Goal: Task Accomplishment & Management: Manage account settings

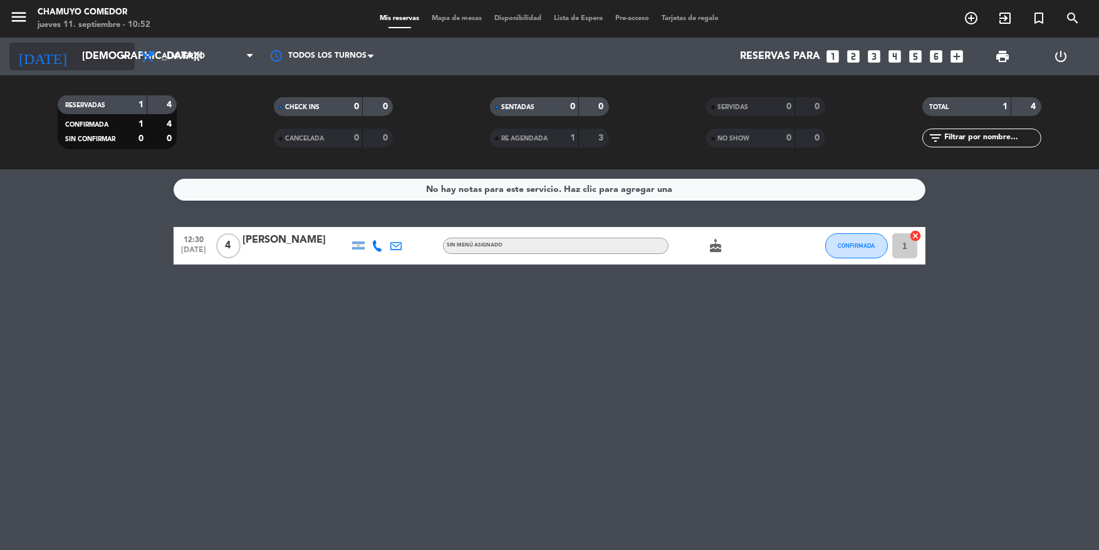
click at [110, 60] on input "[DEMOGRAPHIC_DATA][DATE]" at bounding box center [142, 56] width 132 height 24
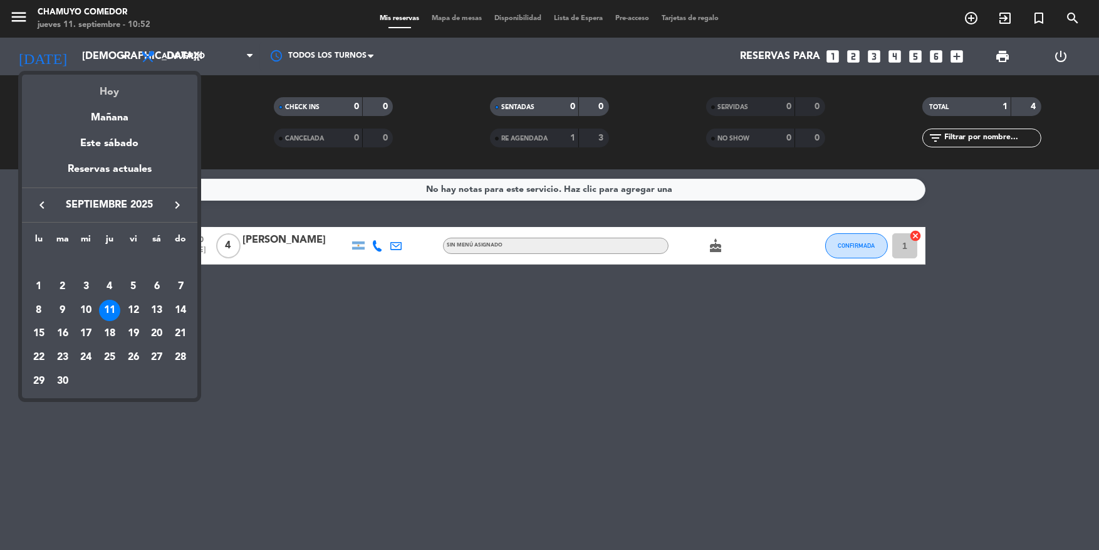
click at [119, 86] on div "Hoy" at bounding box center [109, 88] width 175 height 26
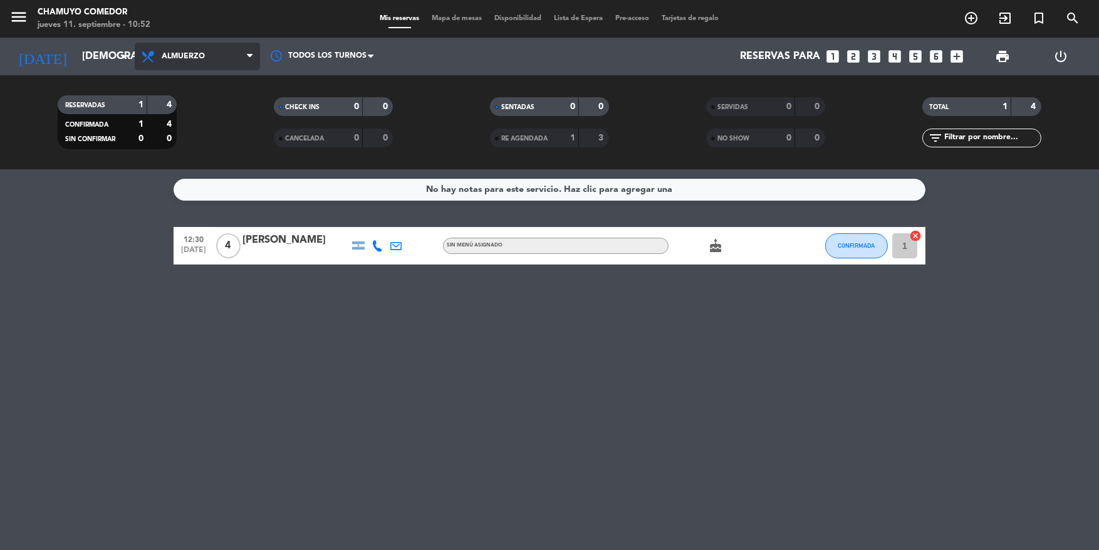
click at [170, 55] on span "Almuerzo" at bounding box center [183, 56] width 43 height 9
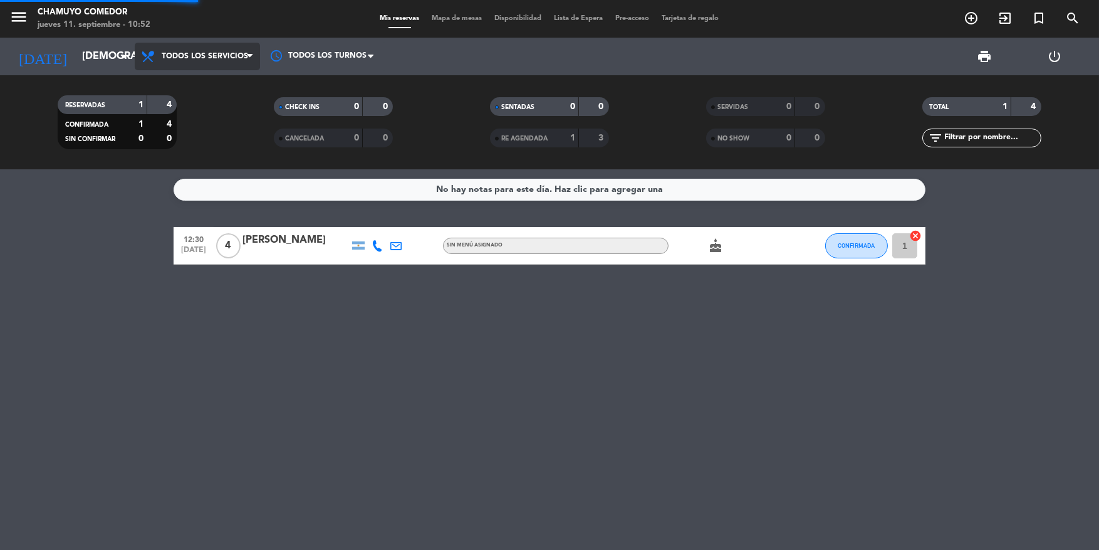
click at [180, 80] on div "menu Chamuyo Comedor jueves 11. septiembre - 10:52 Mis reservas Mapa de mesas D…" at bounding box center [549, 84] width 1099 height 169
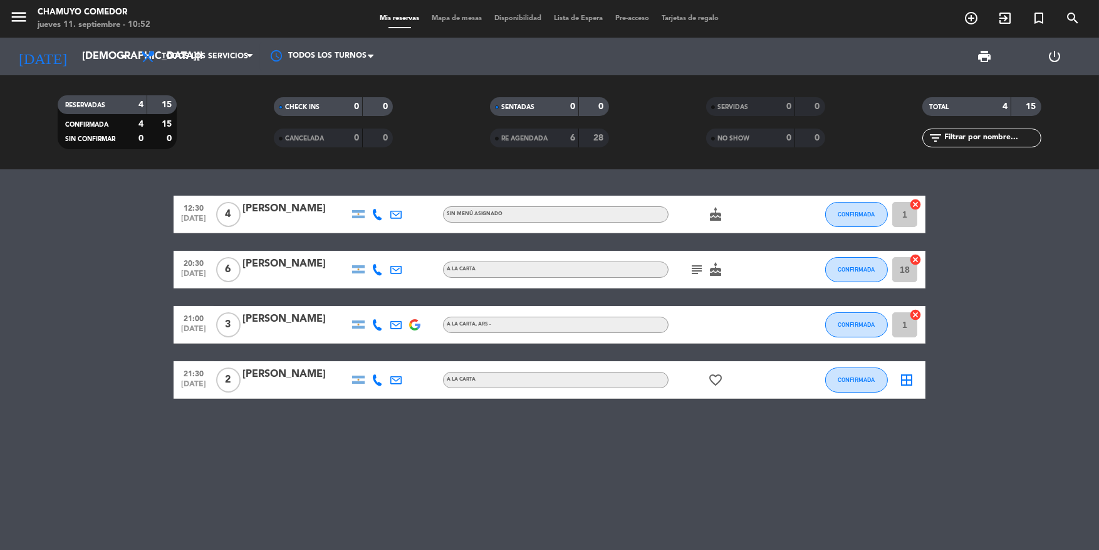
click at [694, 267] on icon "subject" at bounding box center [696, 269] width 15 height 15
click at [906, 381] on icon "border_all" at bounding box center [906, 379] width 15 height 15
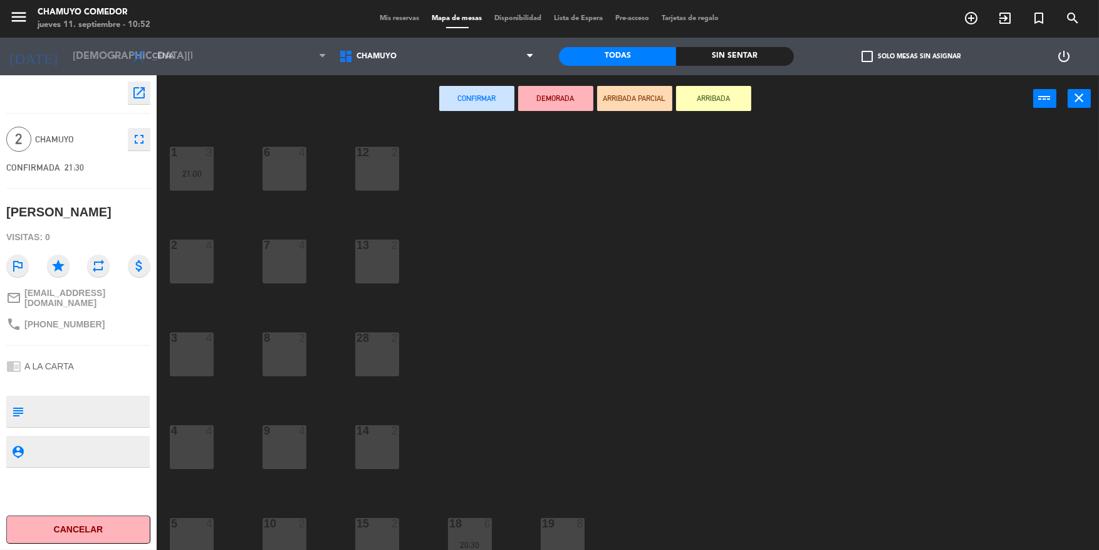
drag, startPoint x: 276, startPoint y: 461, endPoint x: 432, endPoint y: 256, distance: 258.1
click at [277, 461] on div "9 4" at bounding box center [285, 447] width 44 height 44
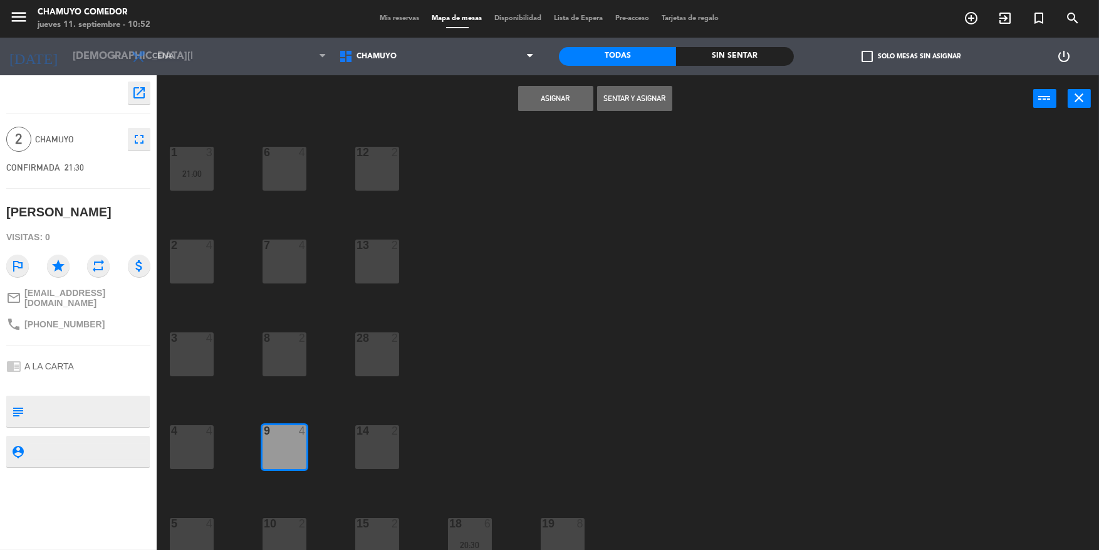
click at [534, 107] on button "Asignar" at bounding box center [555, 98] width 75 height 25
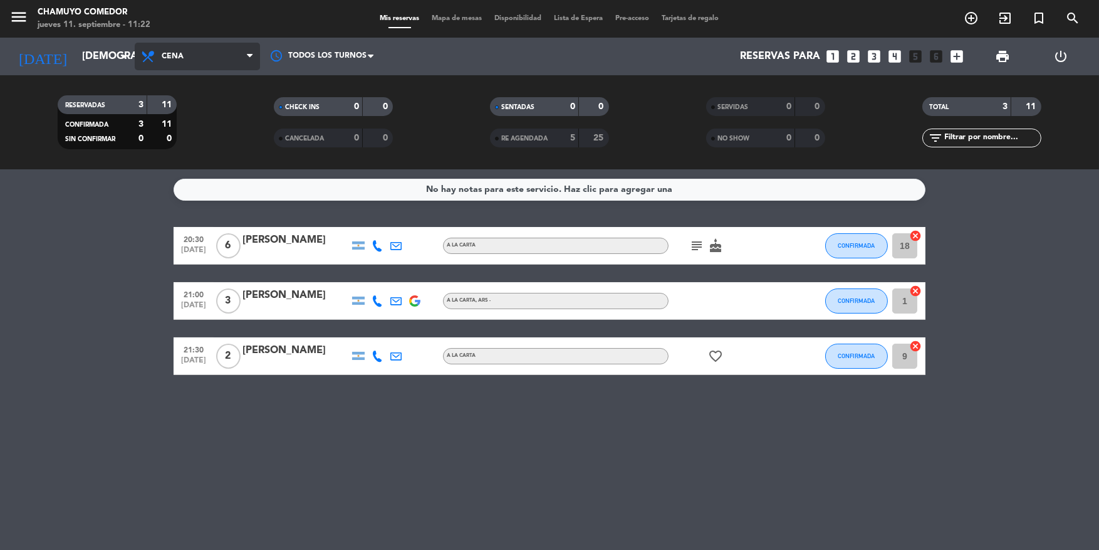
click at [239, 69] on span "Cena" at bounding box center [197, 57] width 125 height 28
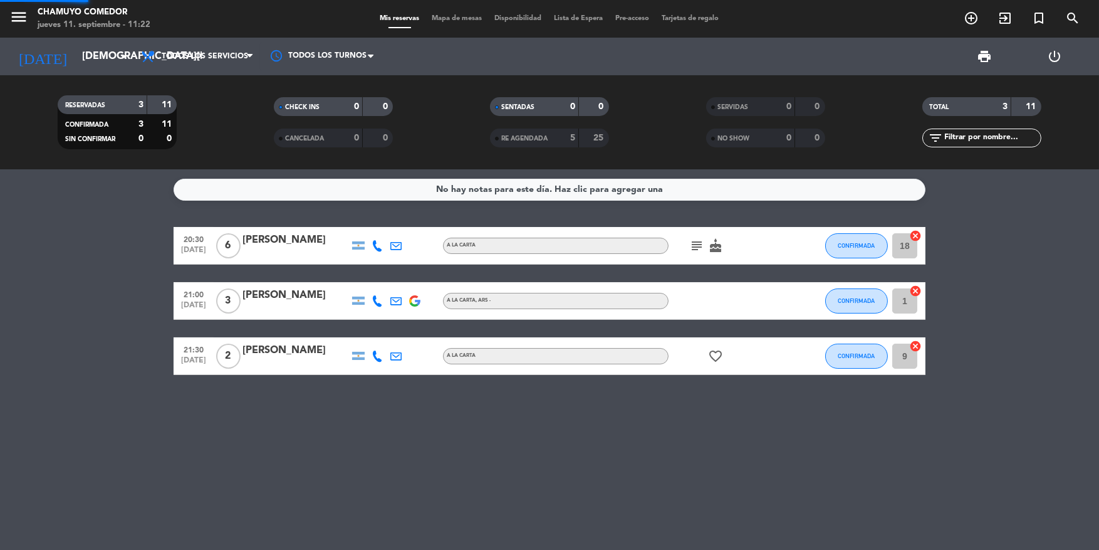
click at [244, 88] on div "menu Chamuyo Comedor jueves 11. septiembre - 11:22 Mis reservas Mapa de mesas D…" at bounding box center [549, 84] width 1099 height 169
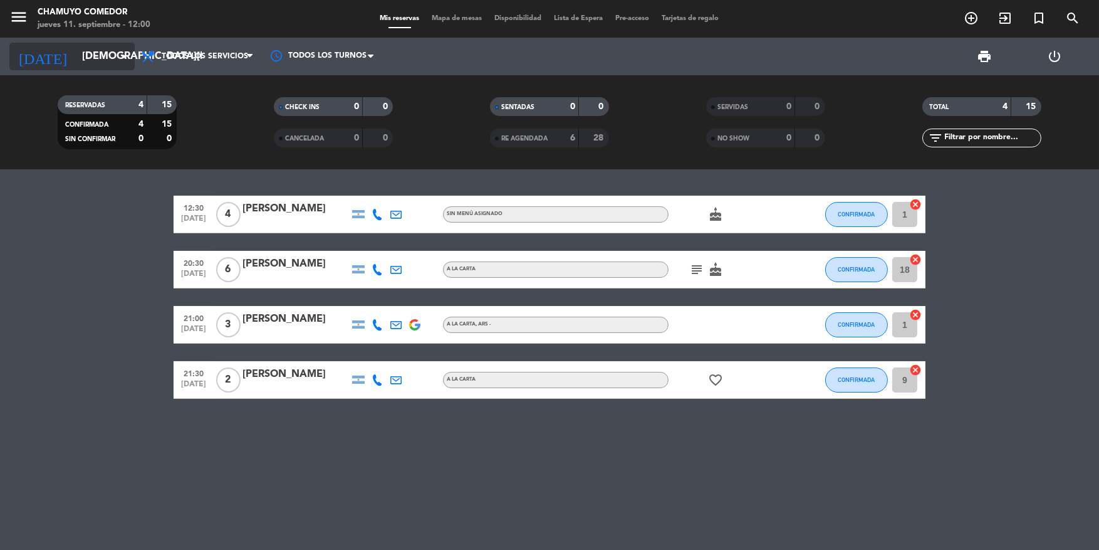
click at [91, 64] on input "[DEMOGRAPHIC_DATA][DATE]" at bounding box center [142, 56] width 132 height 24
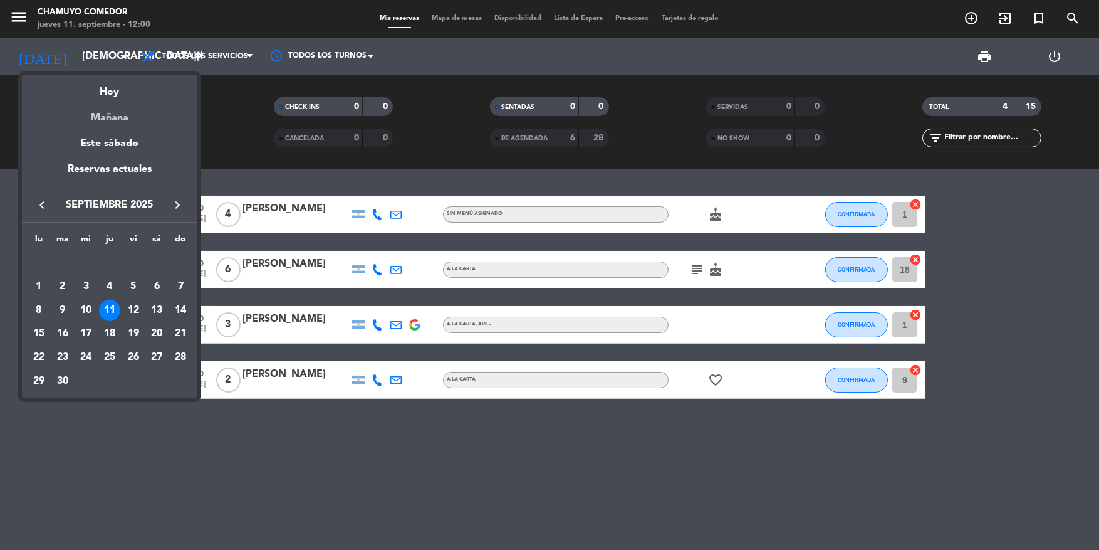
click at [100, 116] on div "Mañana" at bounding box center [109, 113] width 175 height 26
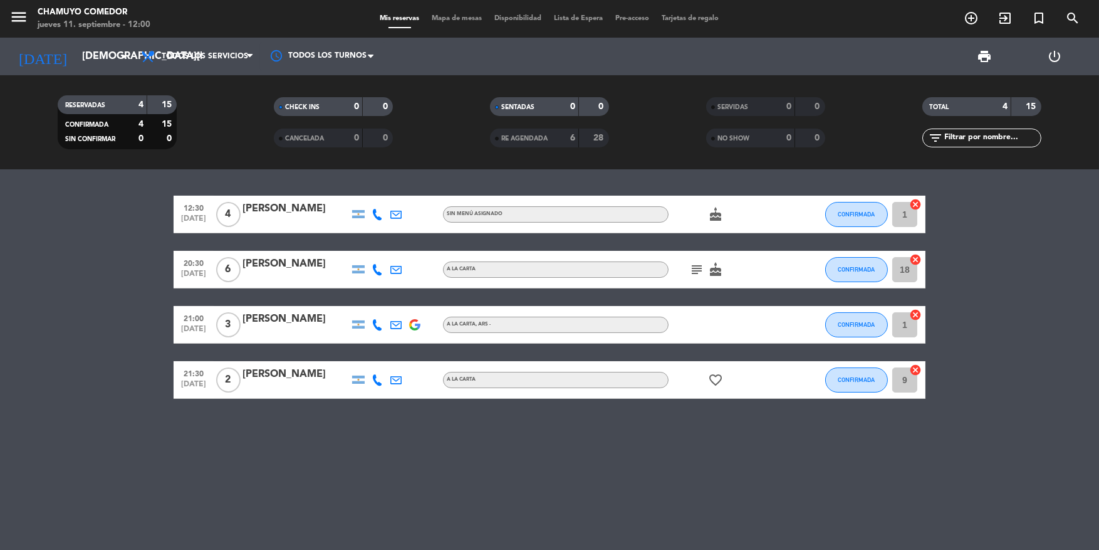
type input "[DATE]"
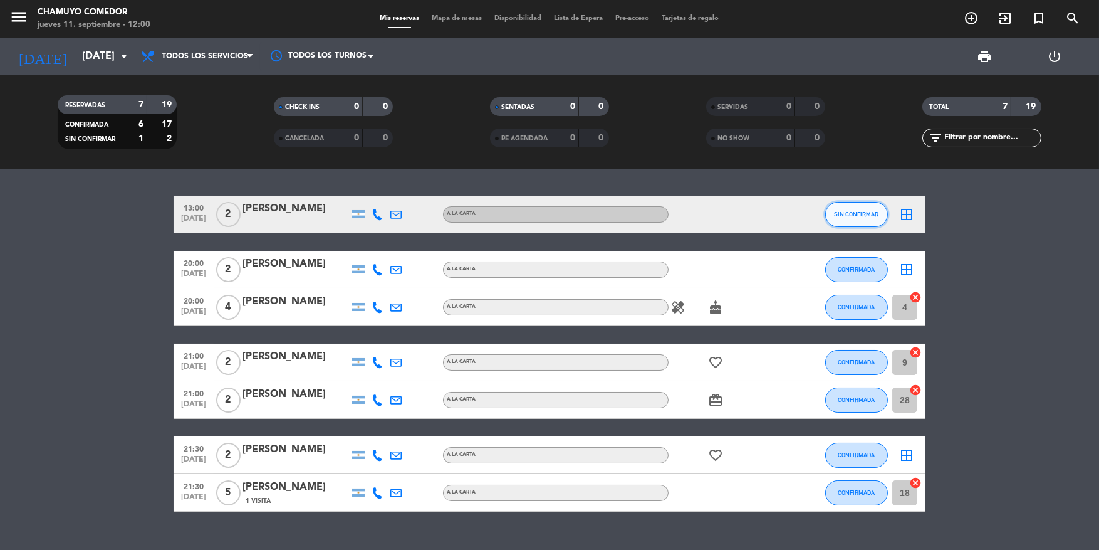
click at [855, 214] on span "SIN CONFIRMAR" at bounding box center [857, 214] width 44 height 7
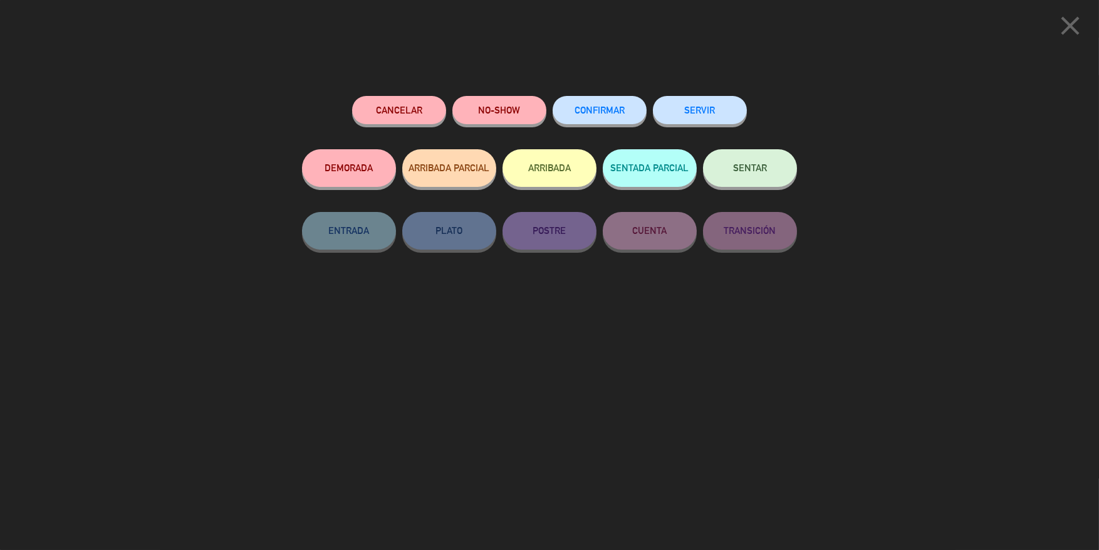
click at [597, 96] on div "CONFIRMAR" at bounding box center [600, 122] width 94 height 53
click at [597, 105] on button "CONFIRMAR" at bounding box center [600, 110] width 94 height 28
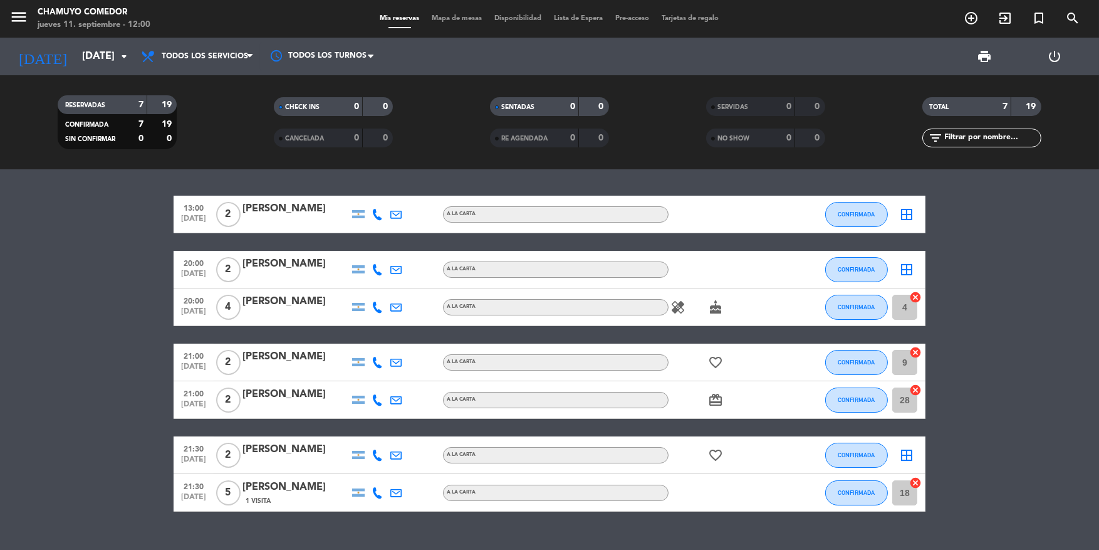
click at [901, 217] on icon "border_all" at bounding box center [906, 214] width 15 height 15
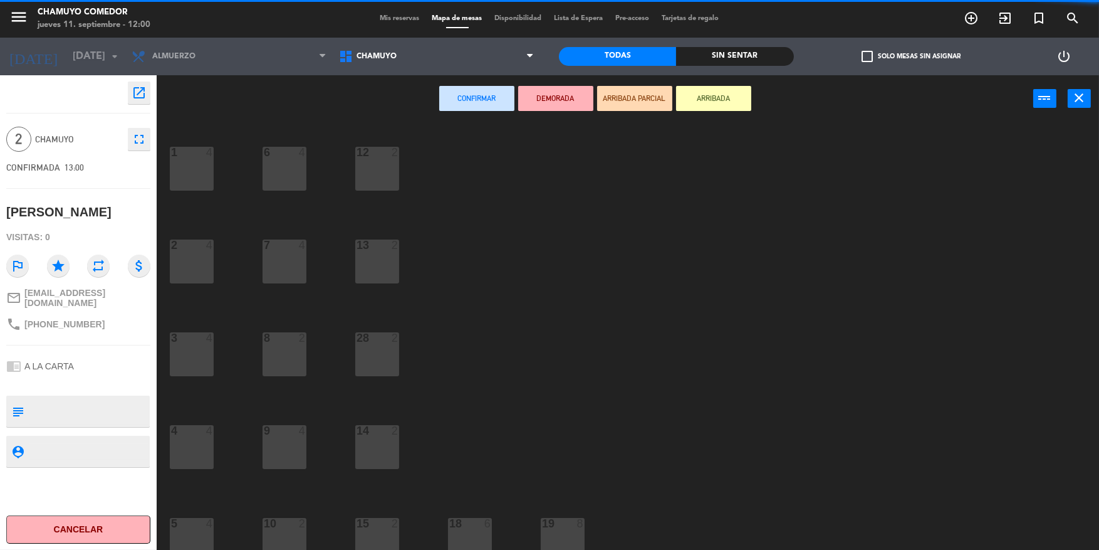
drag, startPoint x: 287, startPoint y: 458, endPoint x: 296, endPoint y: 442, distance: 18.0
click at [288, 456] on div "9 4" at bounding box center [285, 447] width 44 height 44
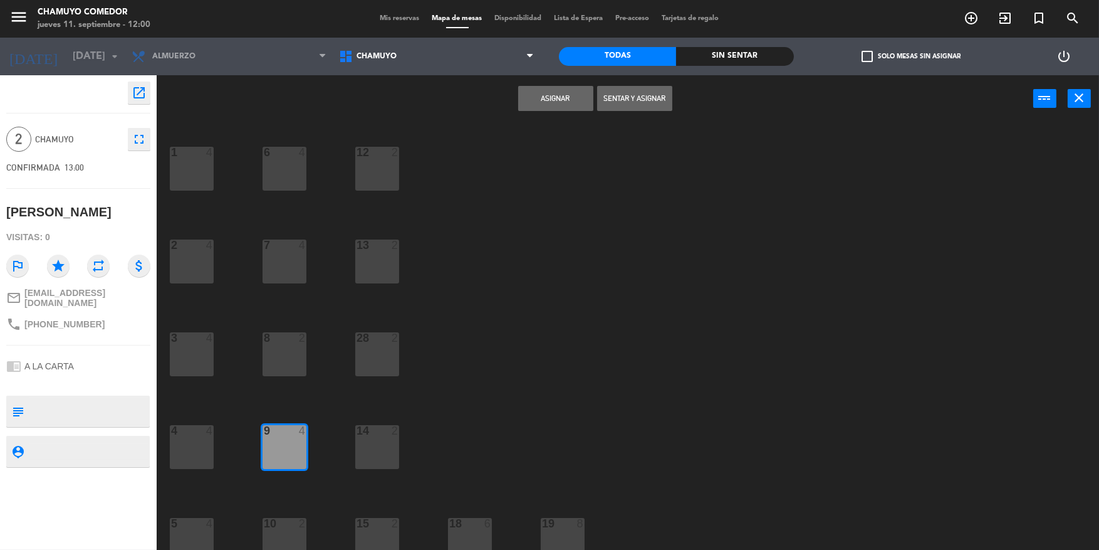
click at [559, 98] on button "Asignar" at bounding box center [555, 98] width 75 height 25
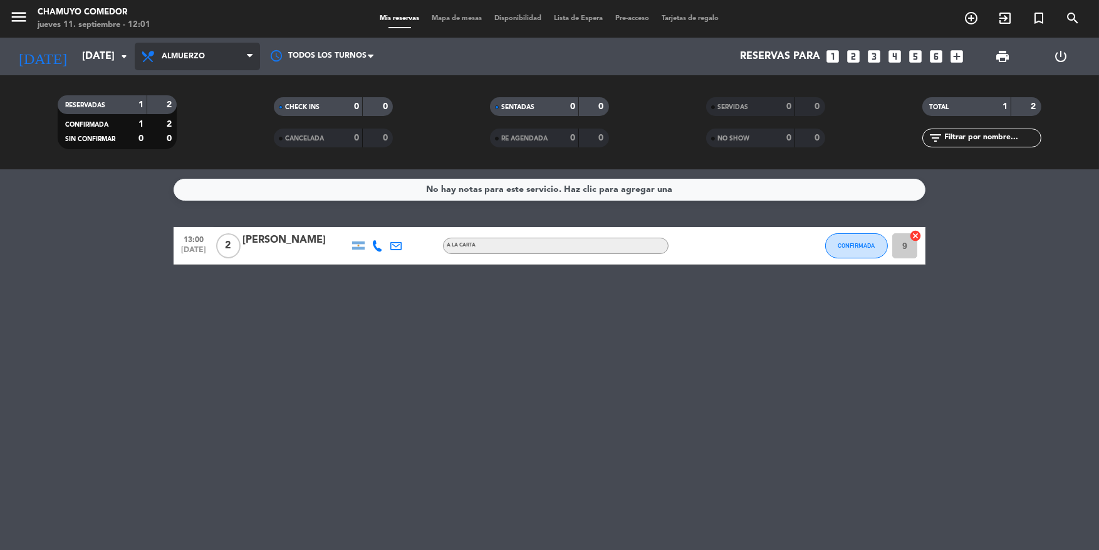
drag, startPoint x: 222, startPoint y: 51, endPoint x: 227, endPoint y: 75, distance: 25.0
click at [224, 62] on span "Almuerzo" at bounding box center [197, 57] width 125 height 28
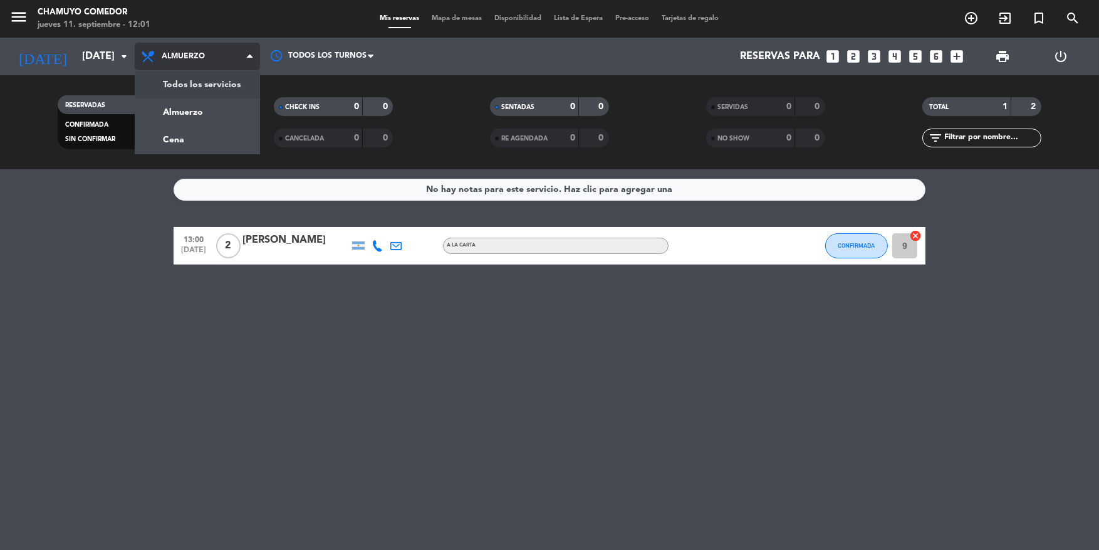
click at [229, 78] on div "menu Chamuyo Comedor jueves 11. septiembre - 12:01 Mis reservas Mapa de mesas D…" at bounding box center [549, 84] width 1099 height 169
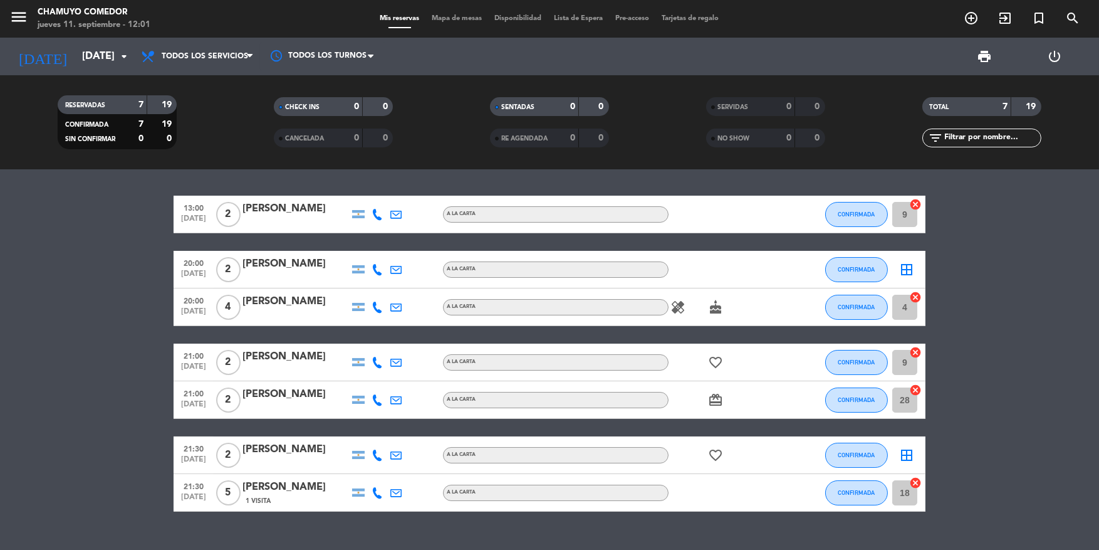
click at [904, 277] on div "border_all" at bounding box center [907, 269] width 38 height 37
click at [902, 268] on icon "border_all" at bounding box center [906, 269] width 15 height 15
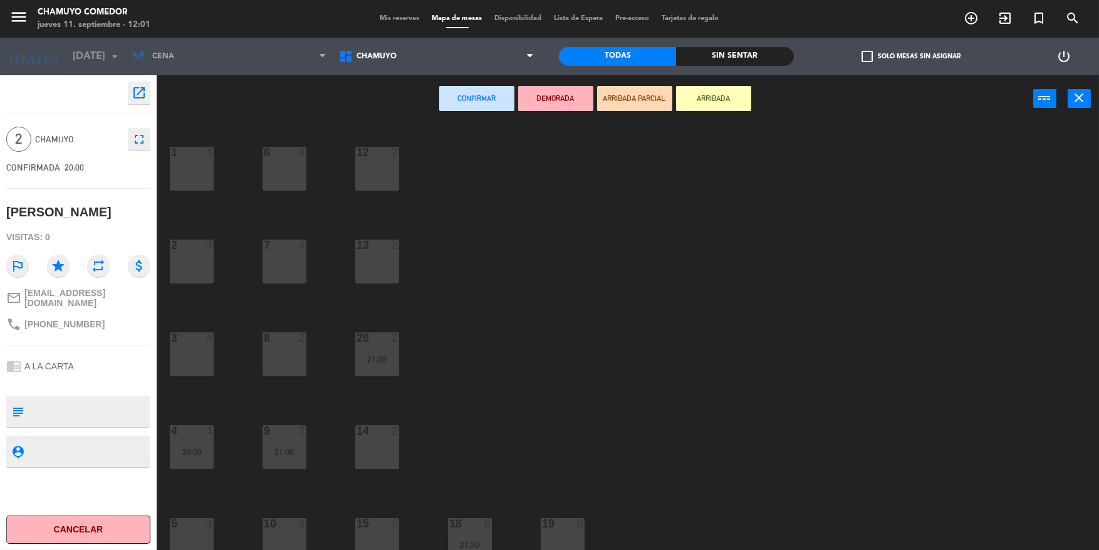
drag, startPoint x: 366, startPoint y: 427, endPoint x: 384, endPoint y: 387, distance: 43.2
click at [367, 422] on div "1 4 6 4 12 2 2 4 7 4 13 2 3 4 8 2 28 2 21:00 4 4 20:00 9 2 21:00 14 2 5 4 10 2 …" at bounding box center [633, 338] width 931 height 427
drag, startPoint x: 371, startPoint y: 453, endPoint x: 383, endPoint y: 432, distance: 23.9
click at [373, 451] on div "14 2" at bounding box center [377, 447] width 44 height 44
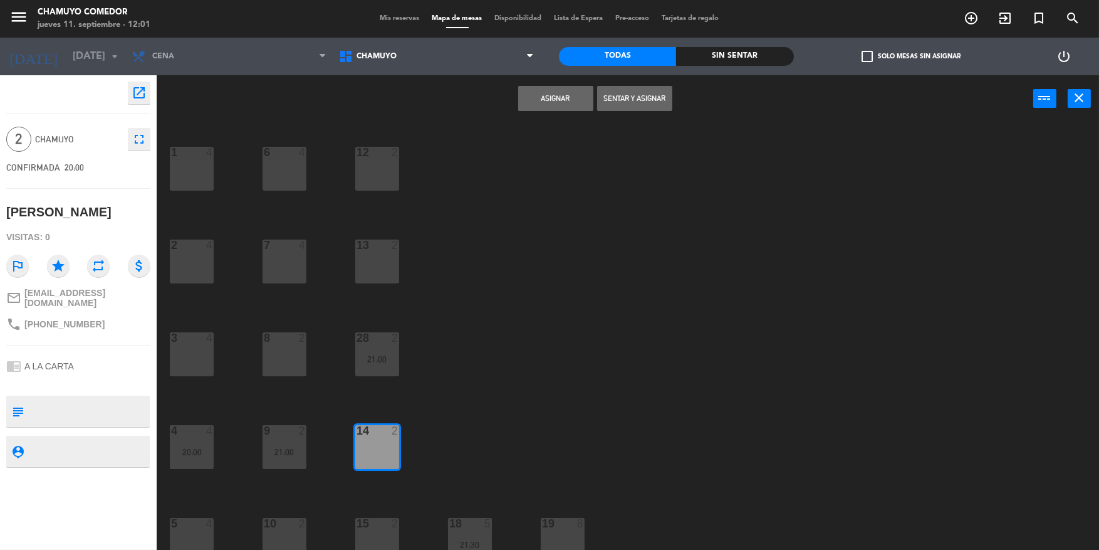
click at [550, 102] on button "Asignar" at bounding box center [555, 98] width 75 height 25
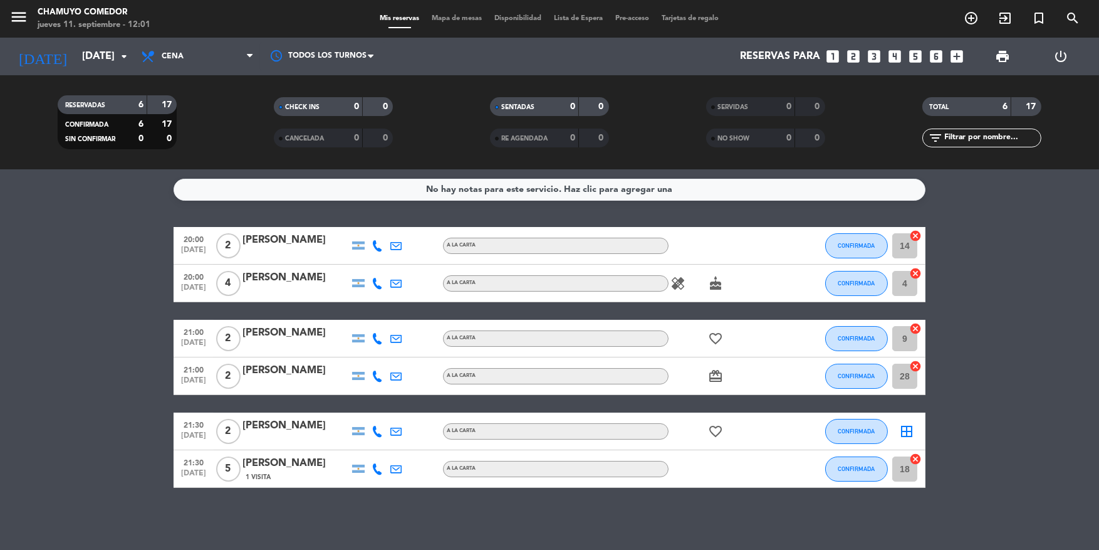
click at [905, 430] on icon "border_all" at bounding box center [906, 431] width 15 height 15
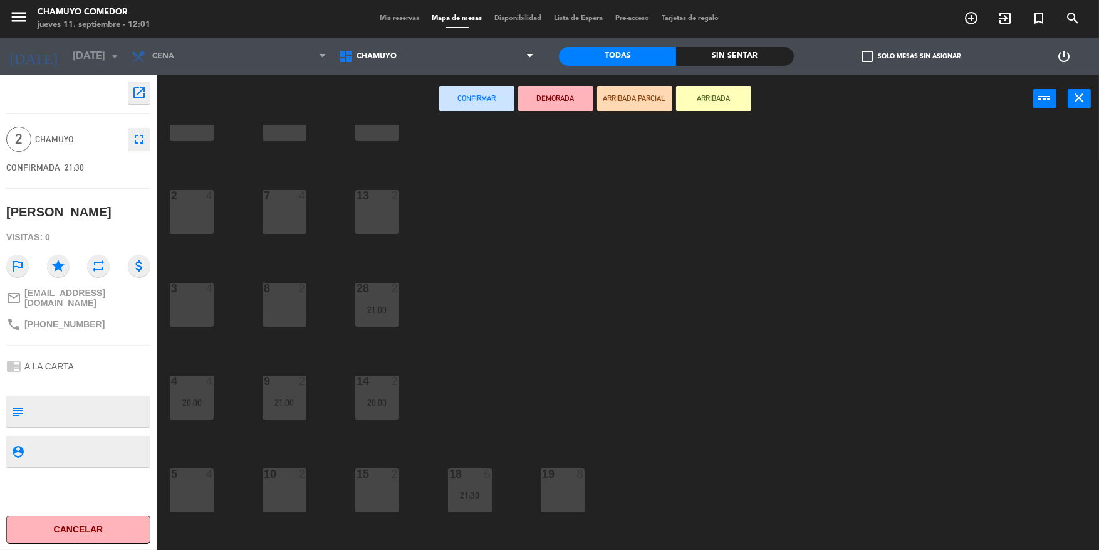
scroll to position [39, 0]
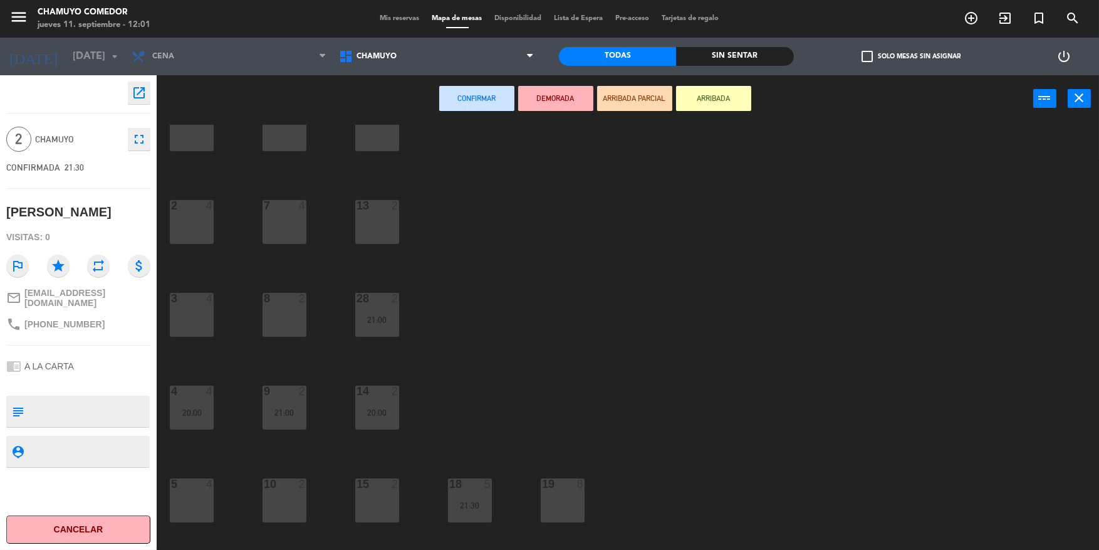
click at [295, 293] on div "2" at bounding box center [305, 298] width 21 height 11
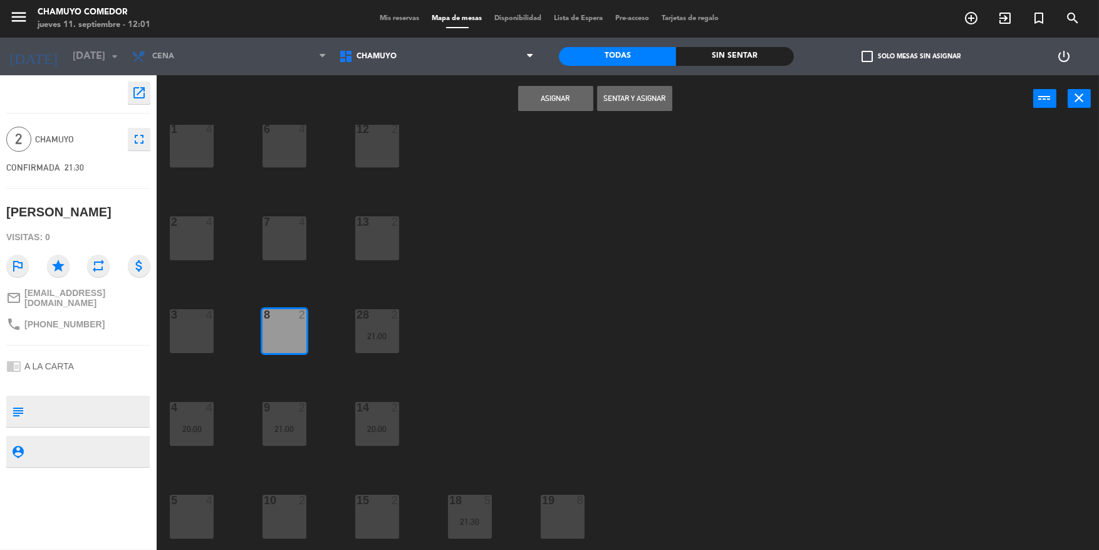
scroll to position [0, 0]
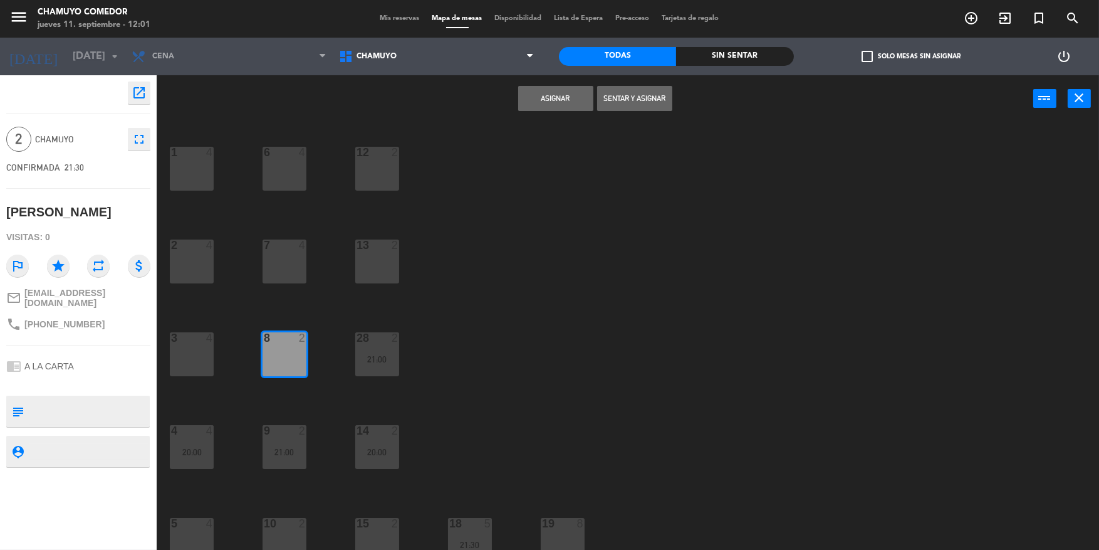
drag, startPoint x: 375, startPoint y: 167, endPoint x: 356, endPoint y: 213, distance: 50.3
click at [371, 177] on div "12 2" at bounding box center [377, 169] width 44 height 44
drag, startPoint x: 285, startPoint y: 362, endPoint x: 347, endPoint y: 233, distance: 142.7
click at [286, 357] on div "8 2" at bounding box center [285, 354] width 44 height 44
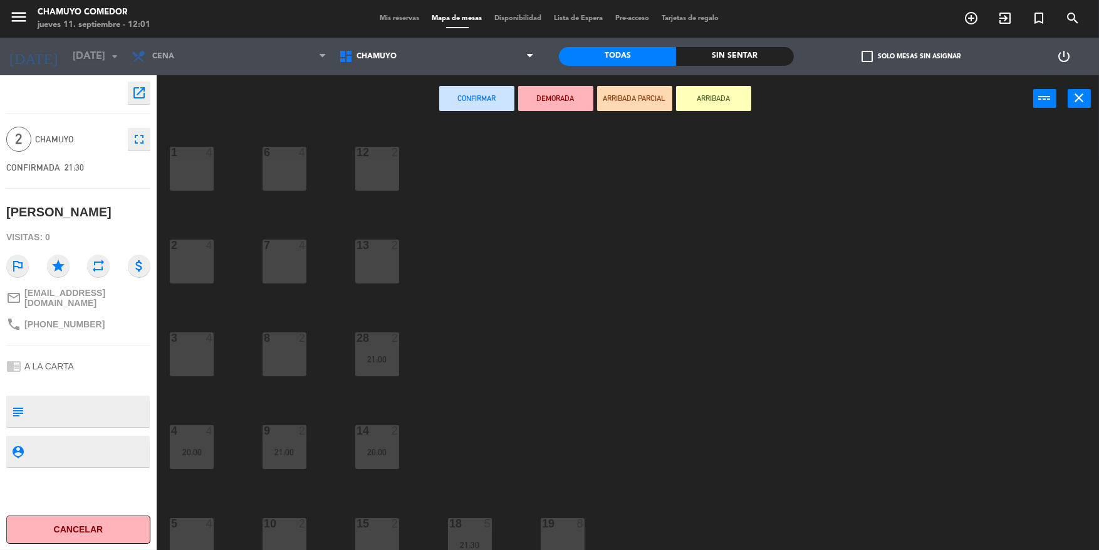
click at [380, 162] on div "12 2" at bounding box center [377, 169] width 44 height 44
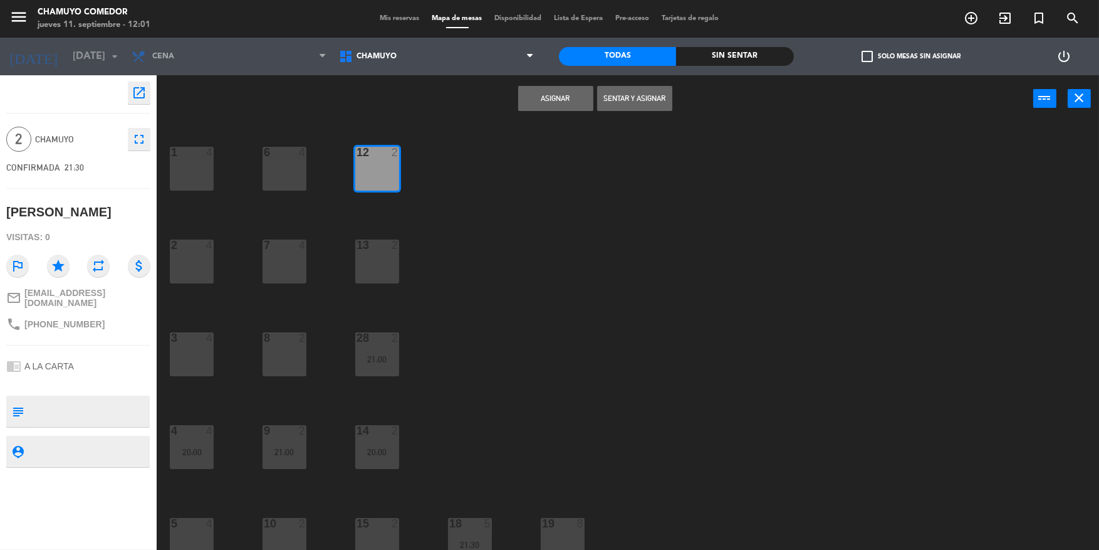
click at [543, 100] on button "Asignar" at bounding box center [555, 98] width 75 height 25
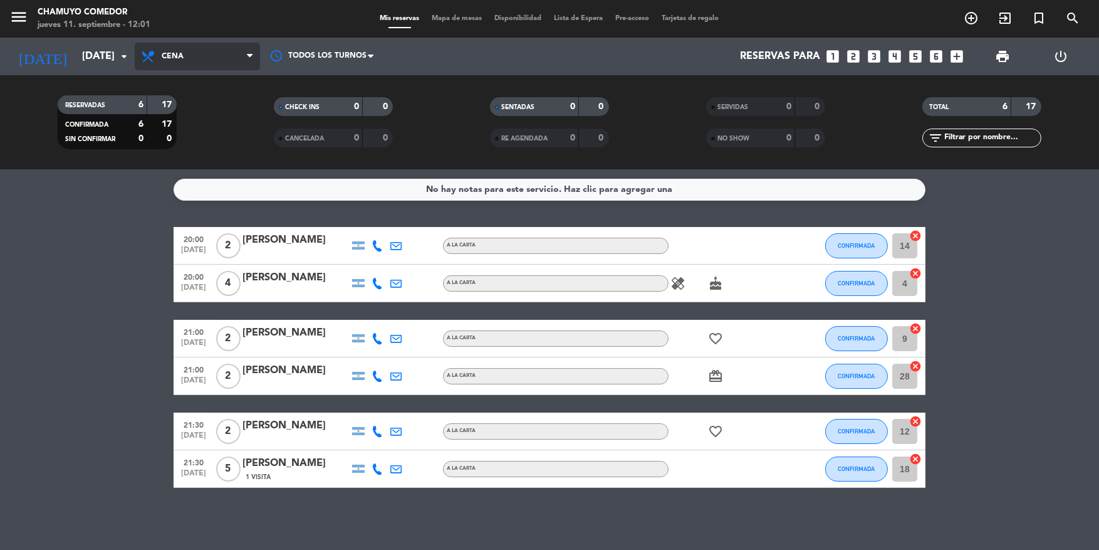
drag, startPoint x: 175, startPoint y: 65, endPoint x: 184, endPoint y: 83, distance: 20.7
click at [175, 65] on span "Cena" at bounding box center [197, 57] width 125 height 28
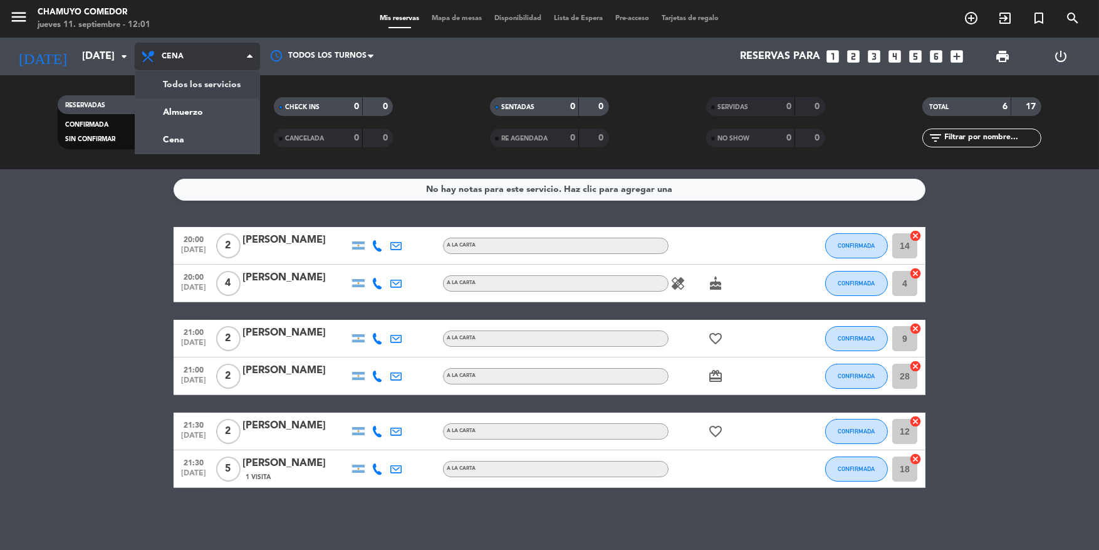
click at [186, 85] on div "menu Chamuyo Comedor jueves 11. septiembre - 12:01 Mis reservas Mapa de mesas D…" at bounding box center [549, 84] width 1099 height 169
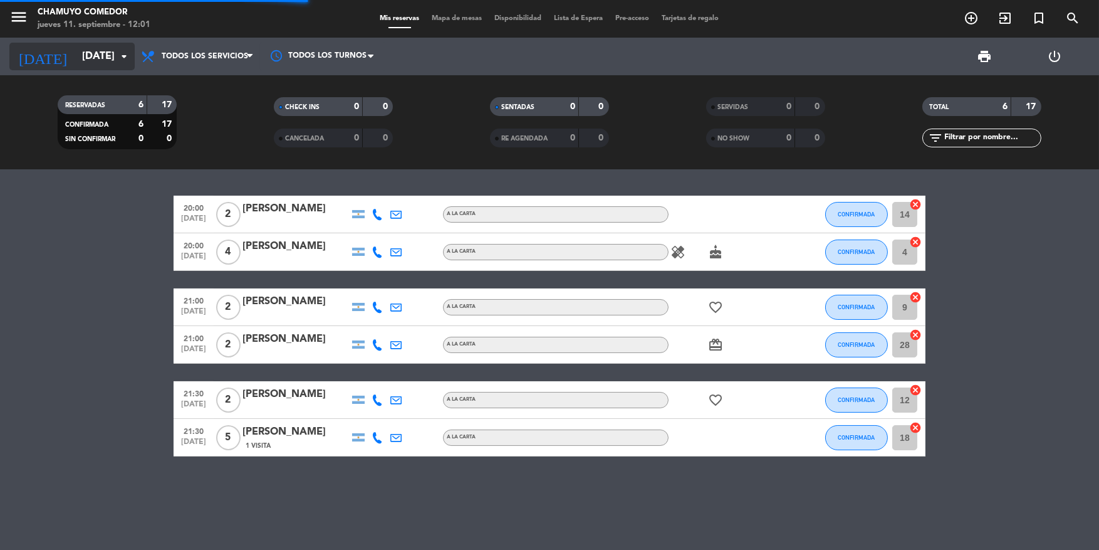
click at [98, 58] on input "[DATE]" at bounding box center [142, 56] width 132 height 24
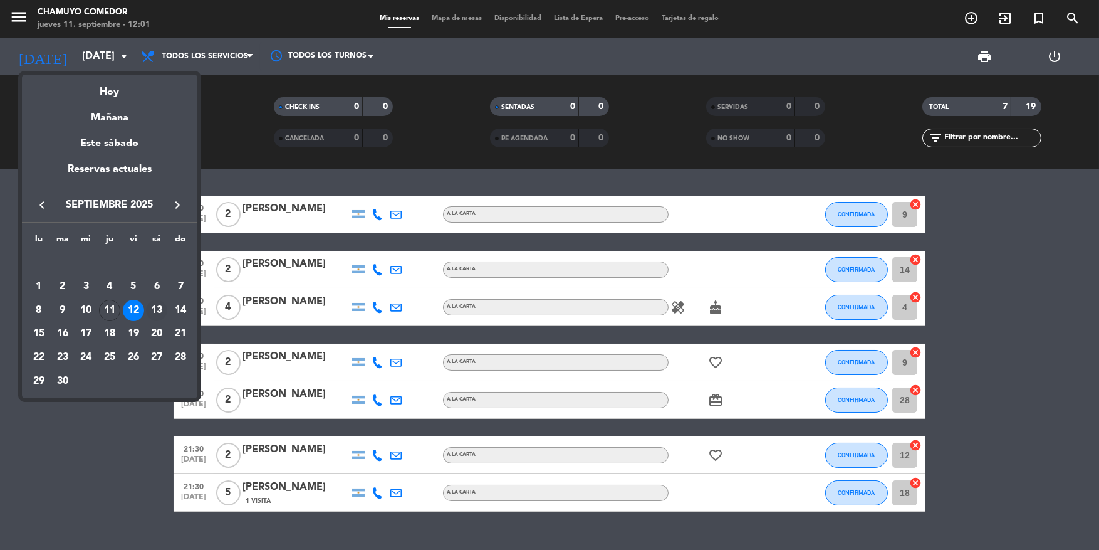
click at [157, 311] on div "13" at bounding box center [156, 310] width 21 height 21
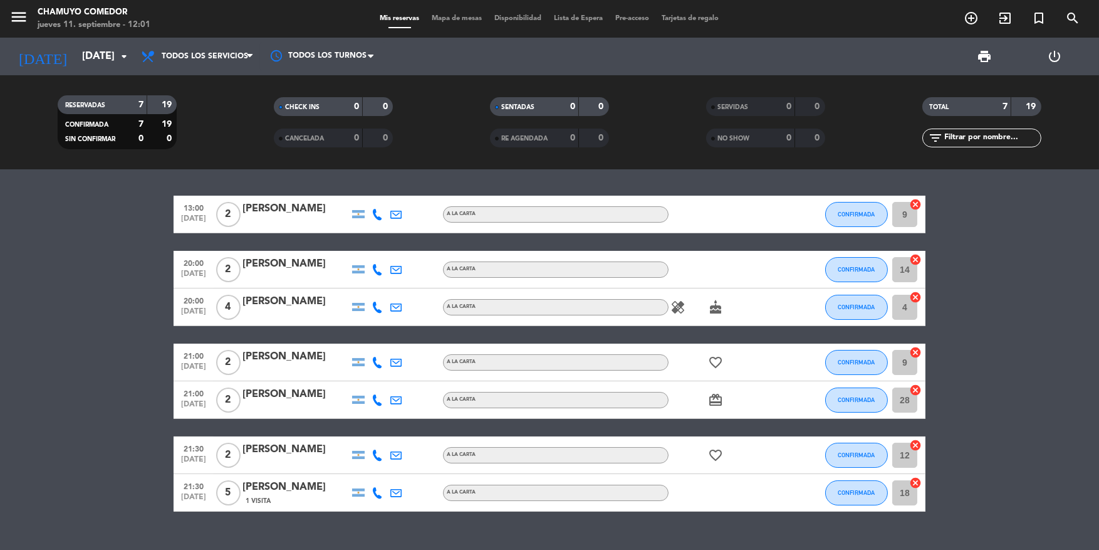
type input "[DATE]"
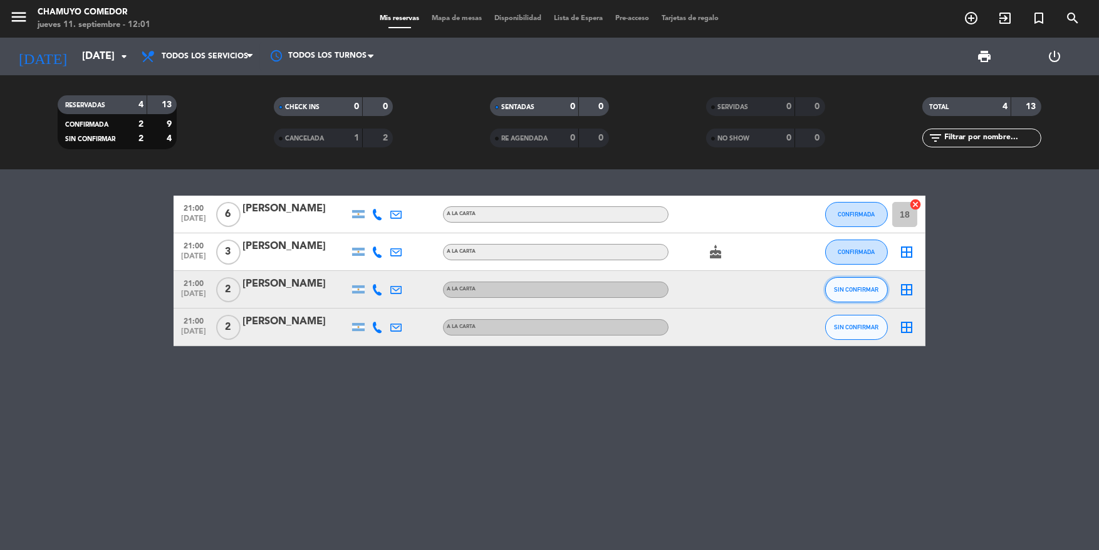
click at [849, 285] on button "SIN CONFIRMAR" at bounding box center [856, 289] width 63 height 25
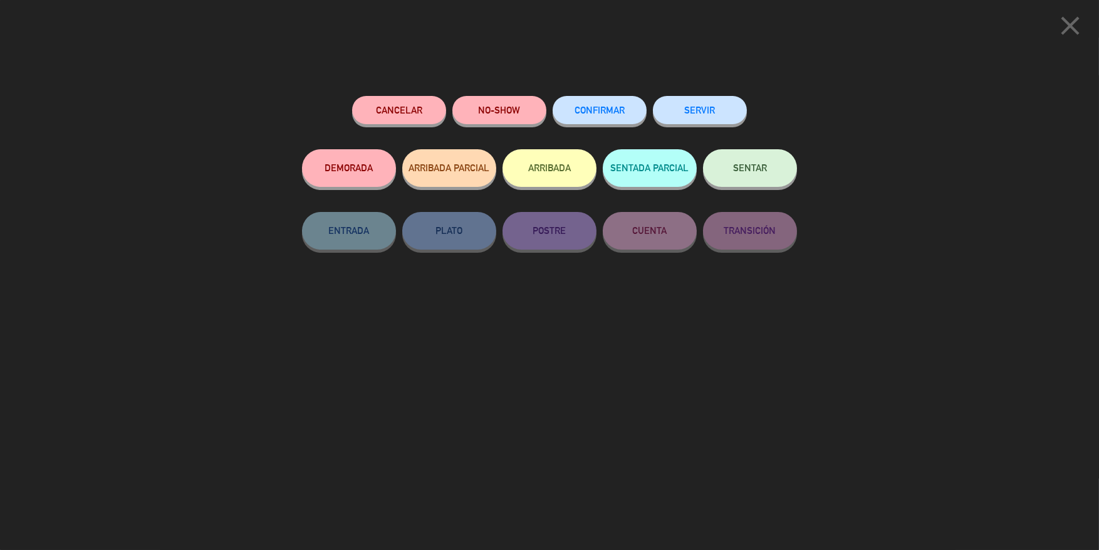
drag, startPoint x: 596, startPoint y: 107, endPoint x: 674, endPoint y: 165, distance: 97.1
click at [596, 107] on span "CONFIRMAR" at bounding box center [600, 110] width 50 height 11
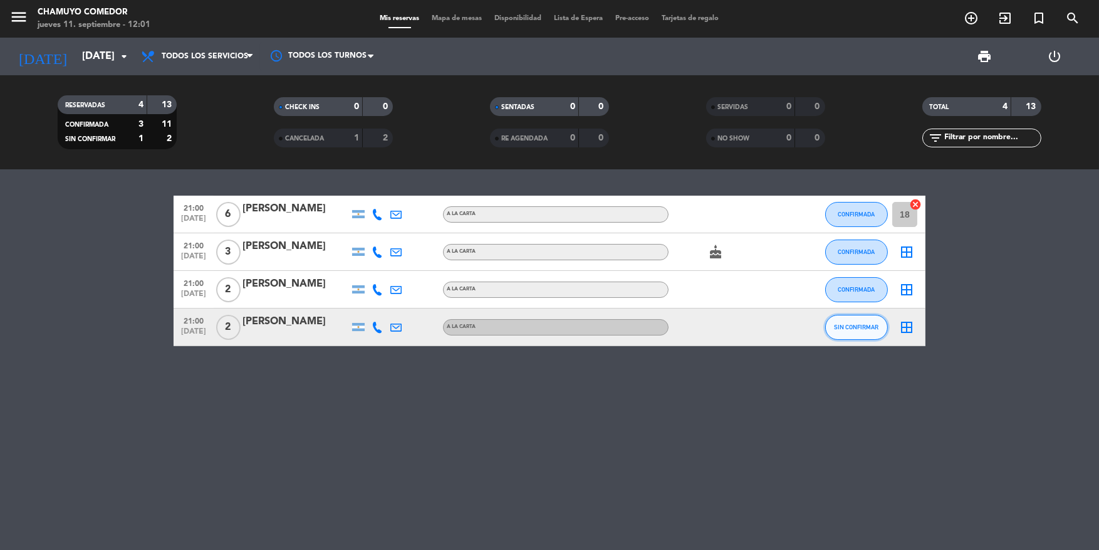
click at [845, 330] on span "SIN CONFIRMAR" at bounding box center [857, 326] width 44 height 7
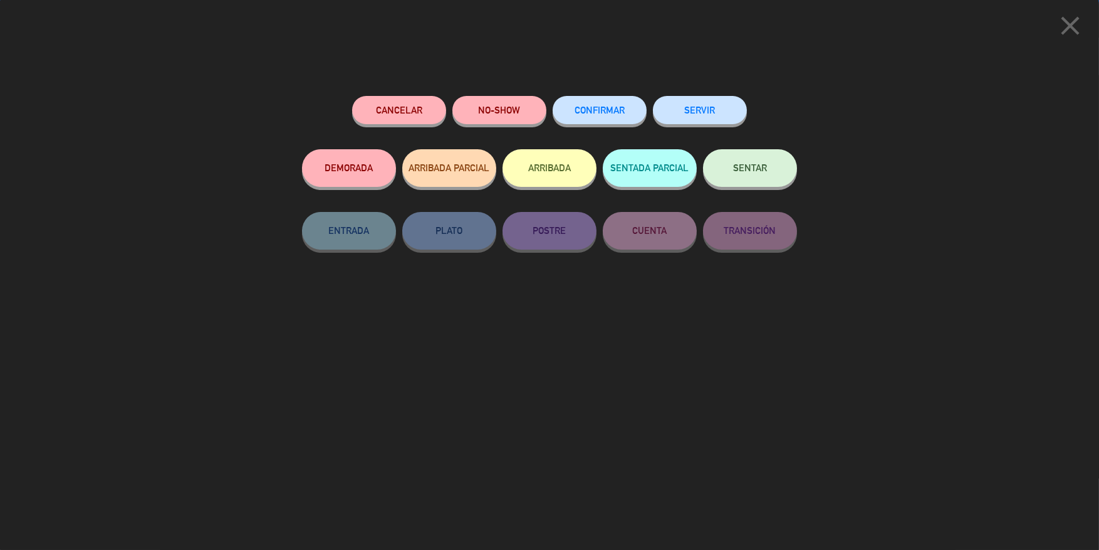
click at [610, 120] on button "CONFIRMAR" at bounding box center [600, 110] width 94 height 28
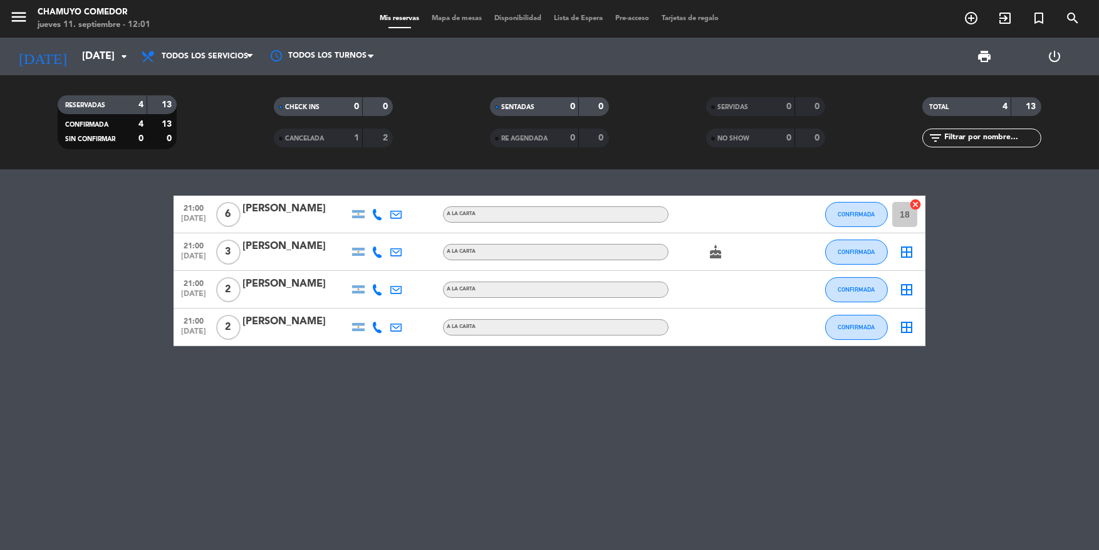
click at [907, 252] on icon "border_all" at bounding box center [906, 251] width 15 height 15
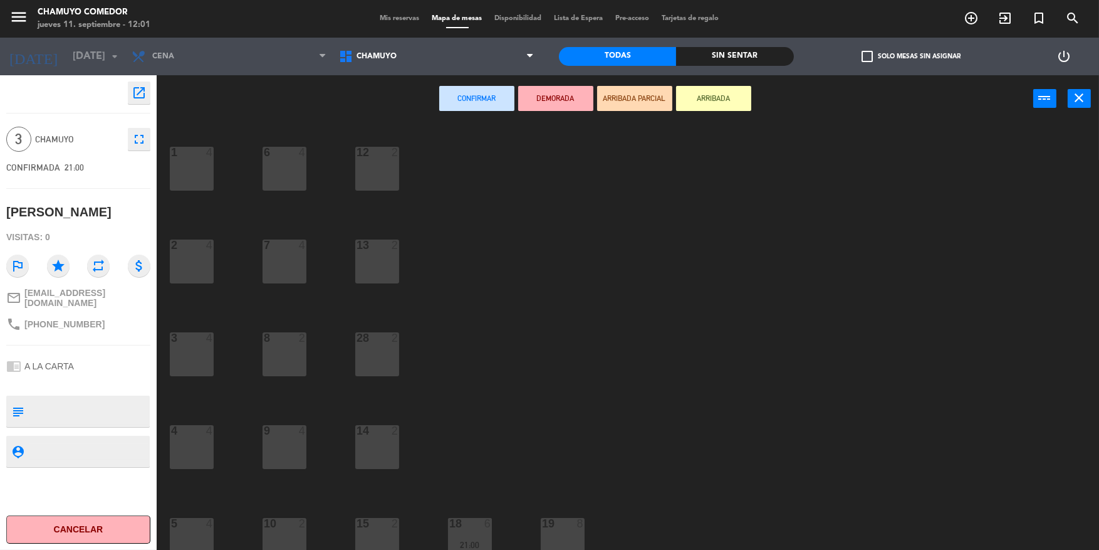
click at [182, 454] on div "4 4" at bounding box center [192, 447] width 44 height 44
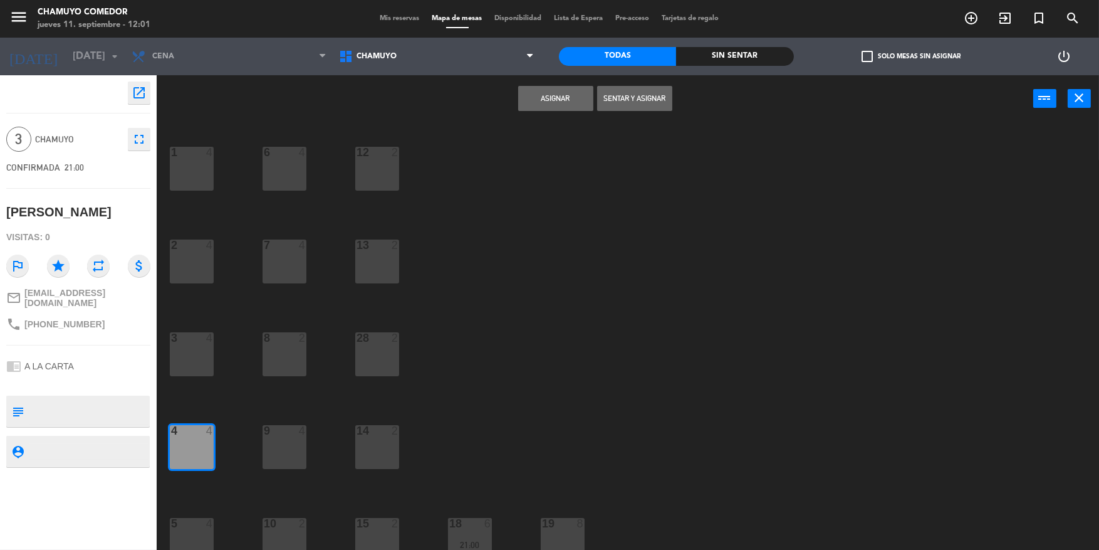
click at [567, 95] on button "Asignar" at bounding box center [555, 98] width 75 height 25
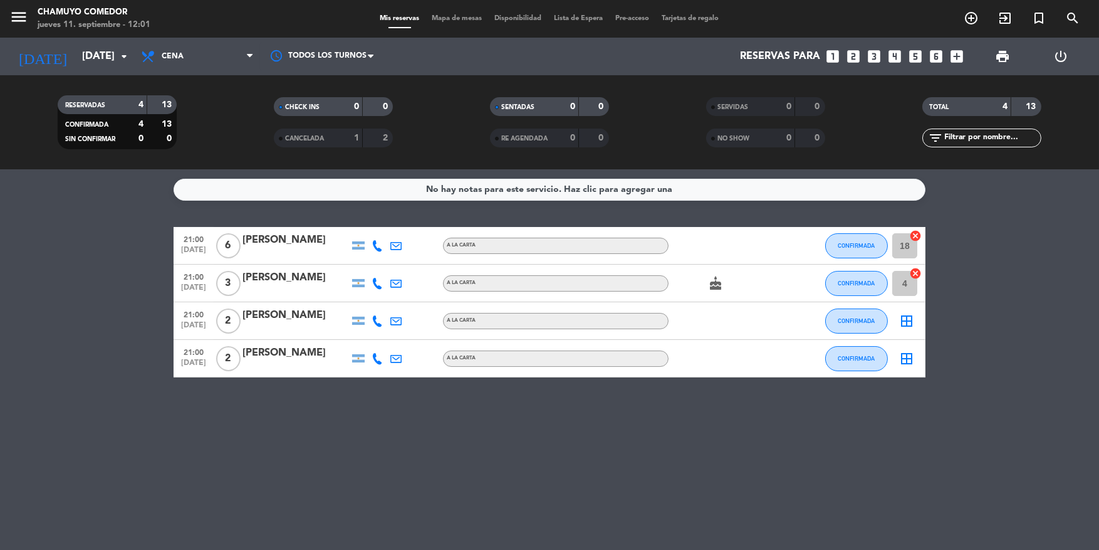
click at [907, 302] on div "border_all" at bounding box center [907, 320] width 38 height 37
click at [904, 315] on icon "border_all" at bounding box center [906, 320] width 15 height 15
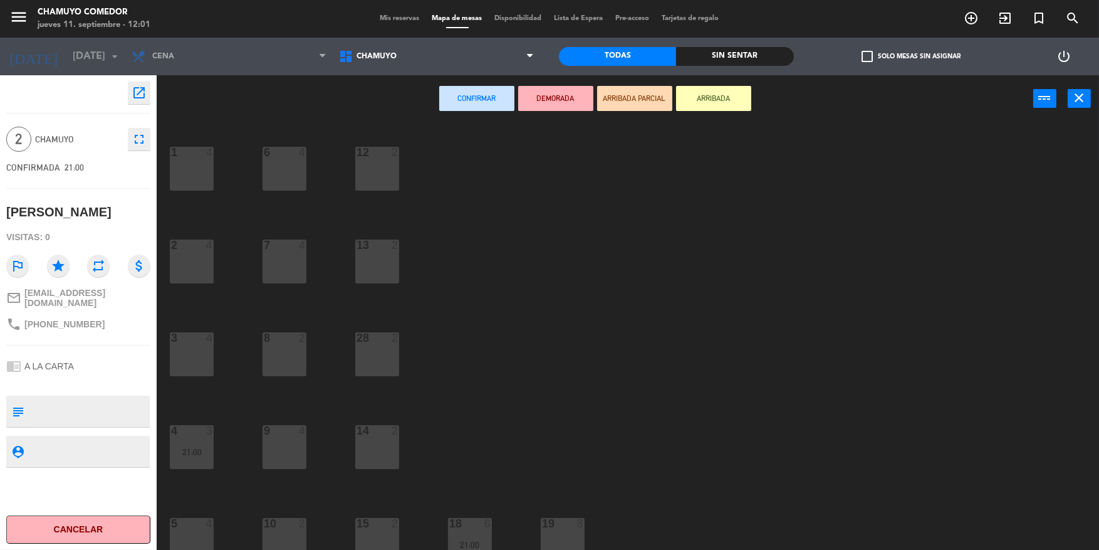
click at [292, 434] on div at bounding box center [284, 430] width 21 height 11
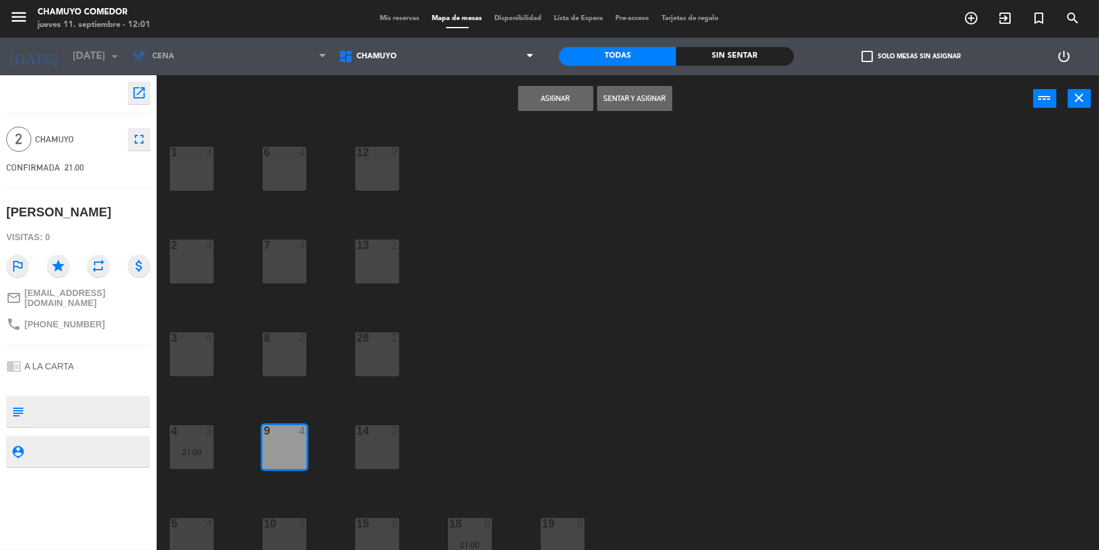
click at [555, 102] on button "Asignar" at bounding box center [555, 98] width 75 height 25
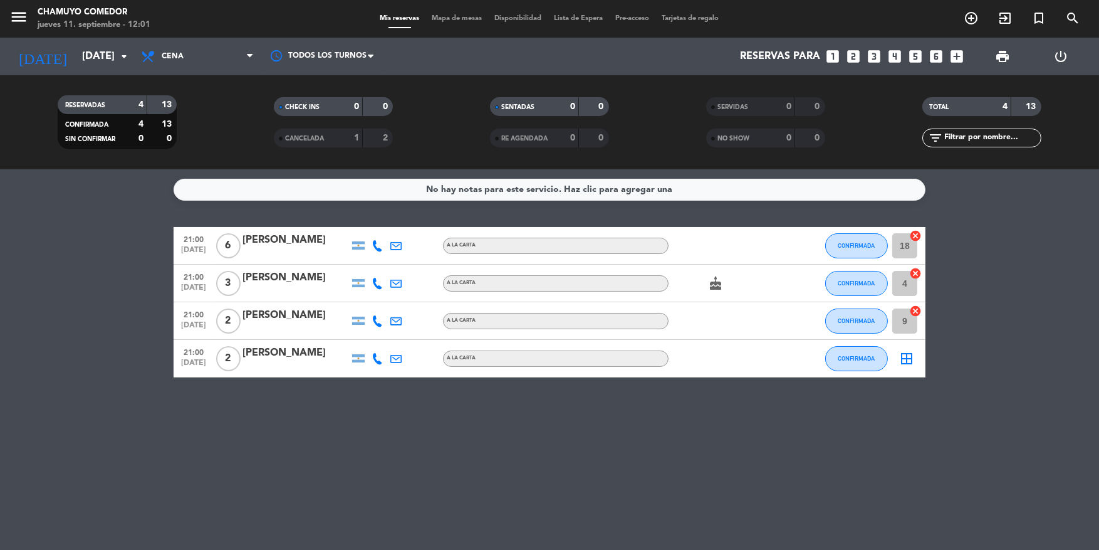
click at [903, 359] on icon "border_all" at bounding box center [906, 358] width 15 height 15
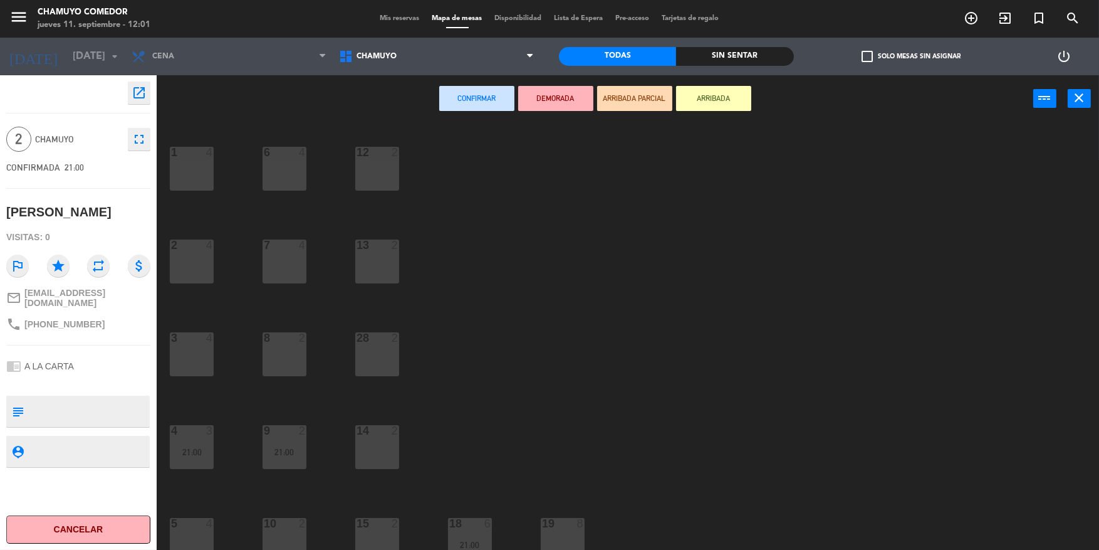
click at [375, 344] on div "28 2" at bounding box center [377, 338] width 44 height 13
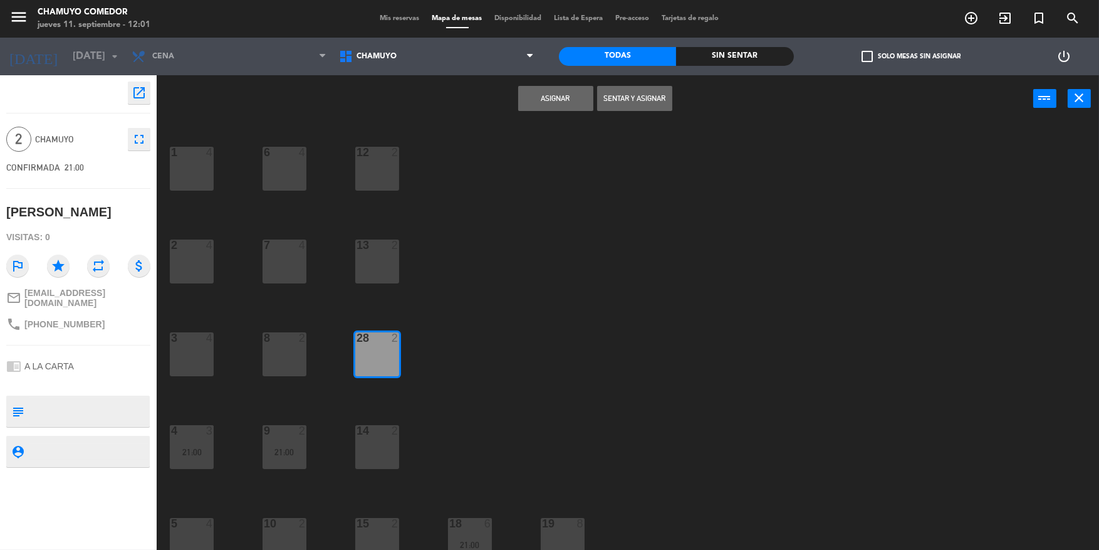
click at [535, 108] on button "Asignar" at bounding box center [555, 98] width 75 height 25
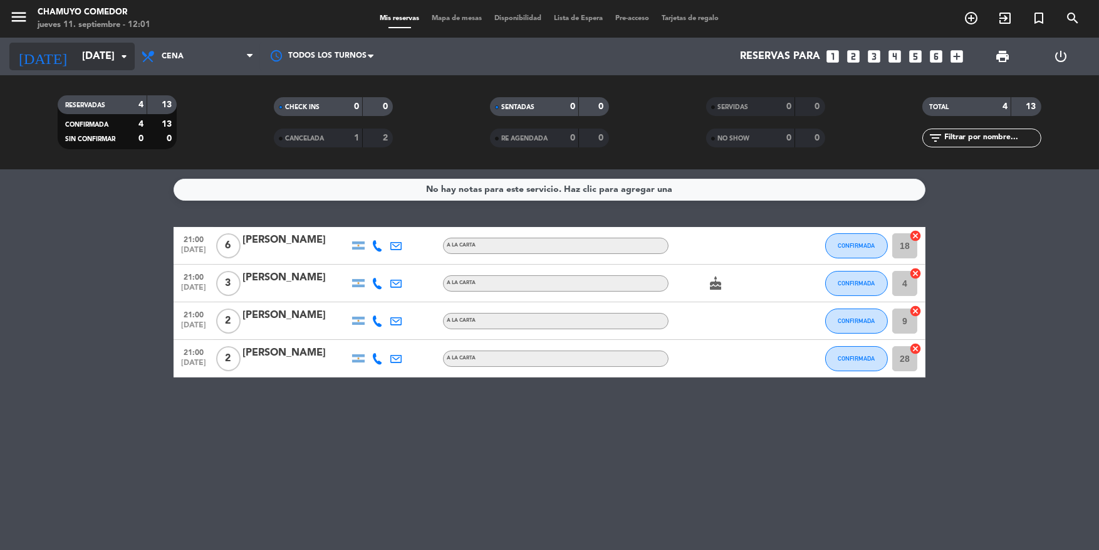
click at [80, 57] on input "[DATE]" at bounding box center [142, 56] width 132 height 24
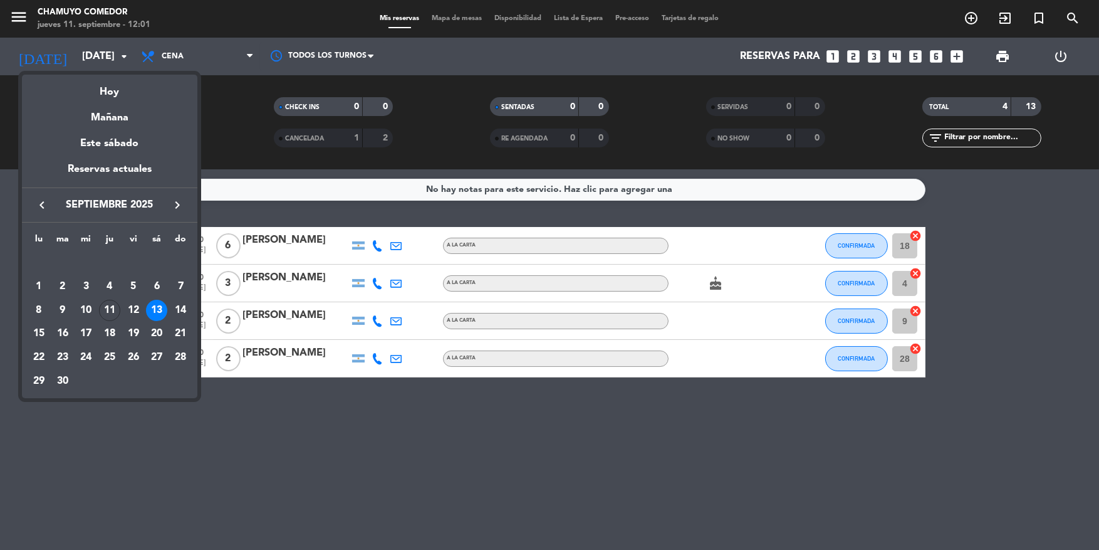
drag, startPoint x: 176, startPoint y: 316, endPoint x: 198, endPoint y: 100, distance: 217.9
click at [178, 314] on div "14" at bounding box center [180, 310] width 21 height 21
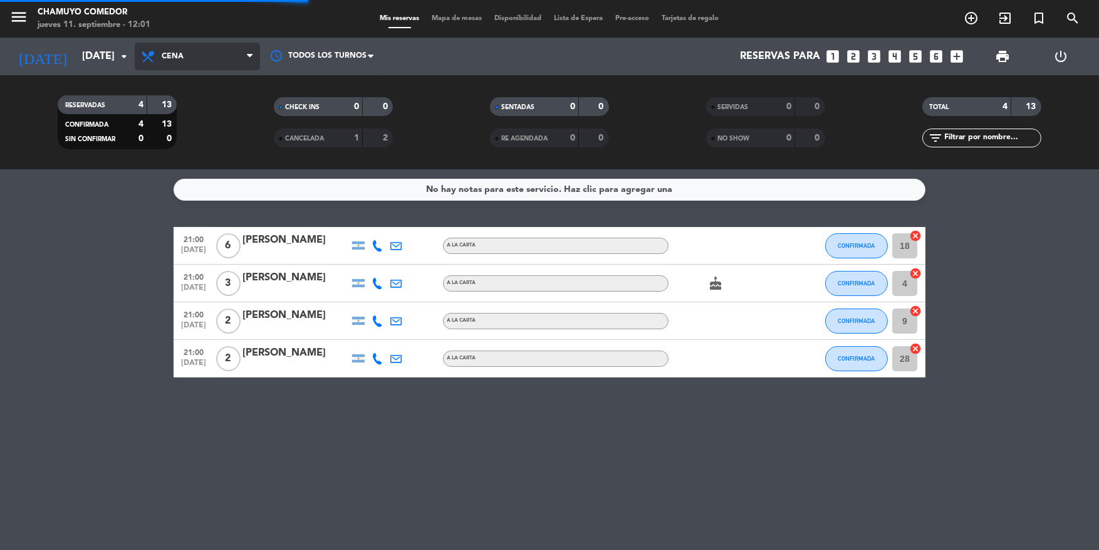
click at [186, 55] on span "Cena" at bounding box center [197, 57] width 125 height 28
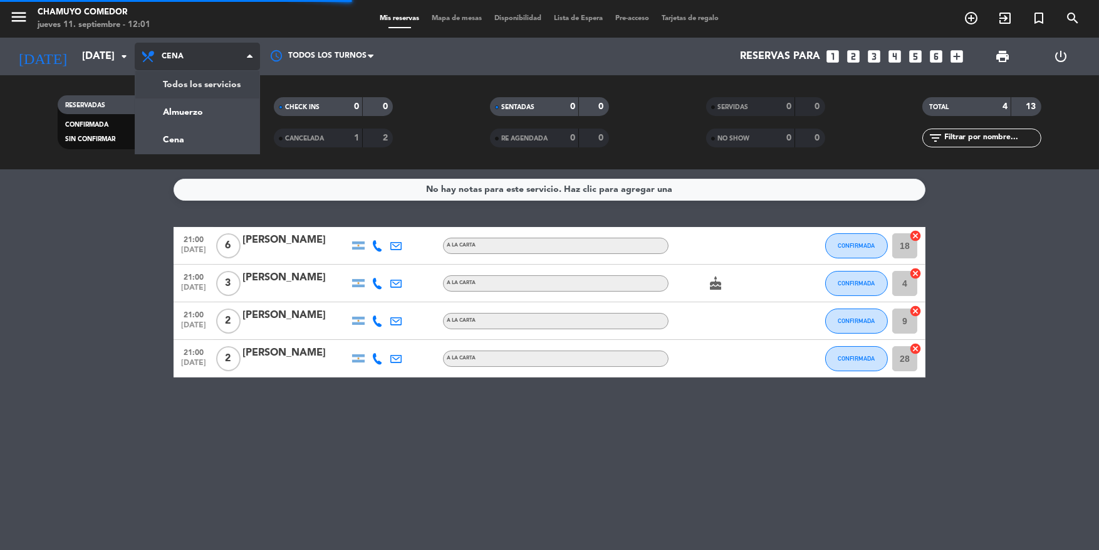
click at [192, 81] on div "RESERVADAS 4 13 CONFIRMADA 4 13 SIN CONFIRMAR 0 0 CHECK INS 0 0 CANCELADA 1 2 S…" at bounding box center [549, 122] width 1099 height 94
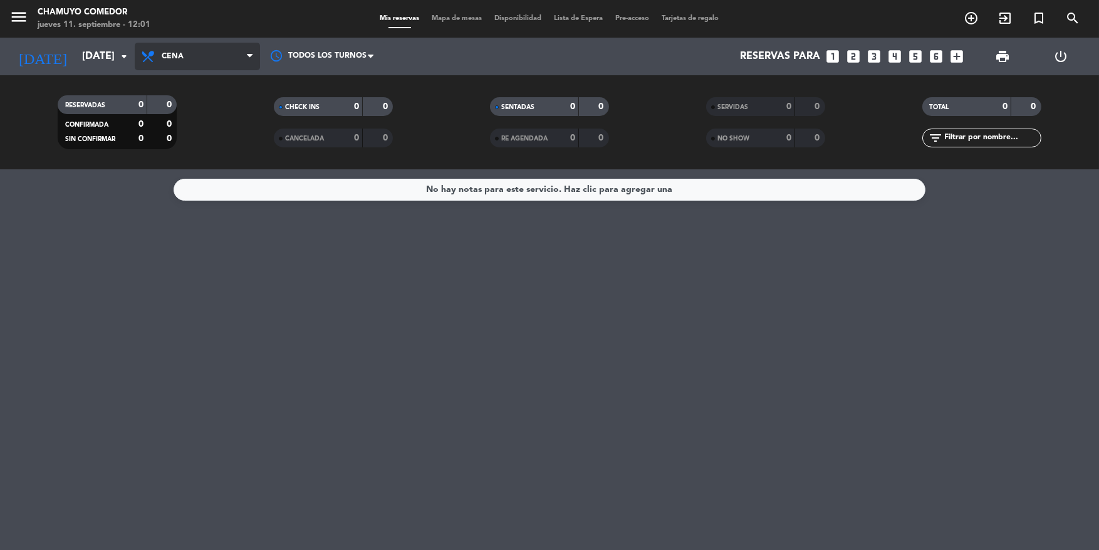
drag, startPoint x: 183, startPoint y: 63, endPoint x: 187, endPoint y: 80, distance: 17.9
click at [183, 64] on span "Cena" at bounding box center [197, 57] width 125 height 28
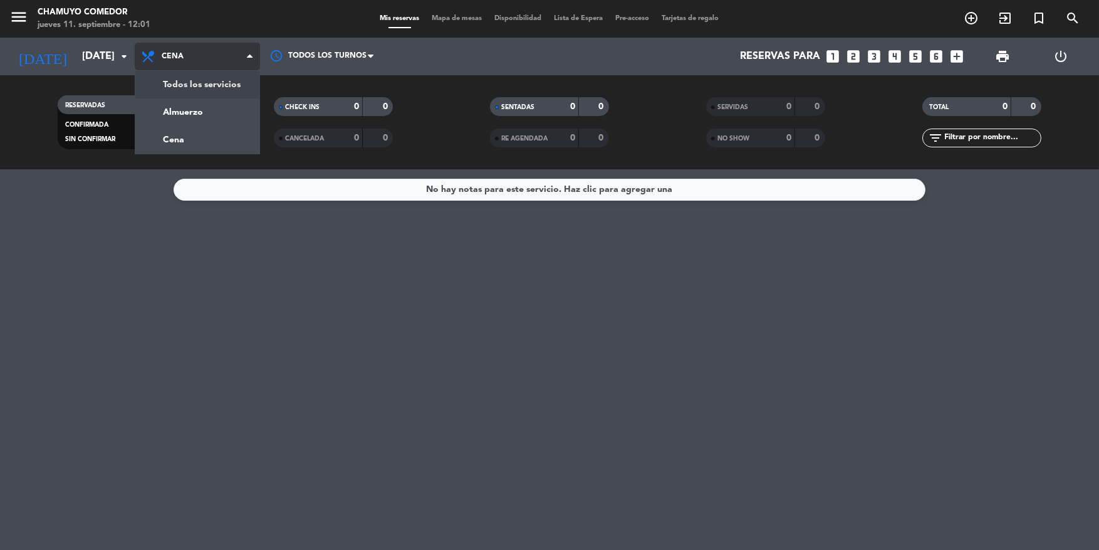
click at [189, 83] on div "menu Chamuyo Comedor jueves 11. septiembre - 12:01 Mis reservas Mapa de mesas D…" at bounding box center [549, 84] width 1099 height 169
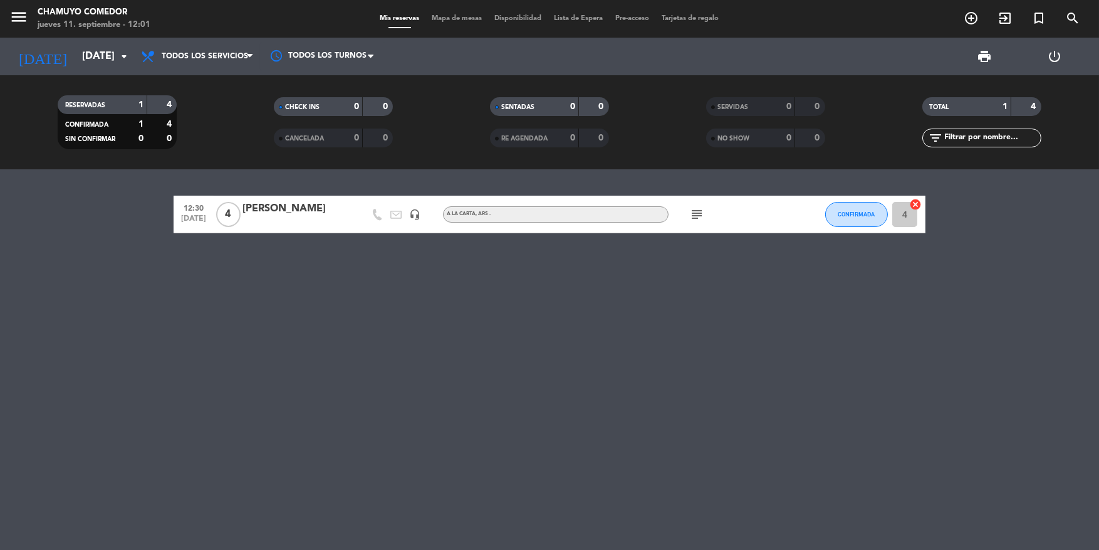
click at [694, 216] on icon "subject" at bounding box center [696, 214] width 15 height 15
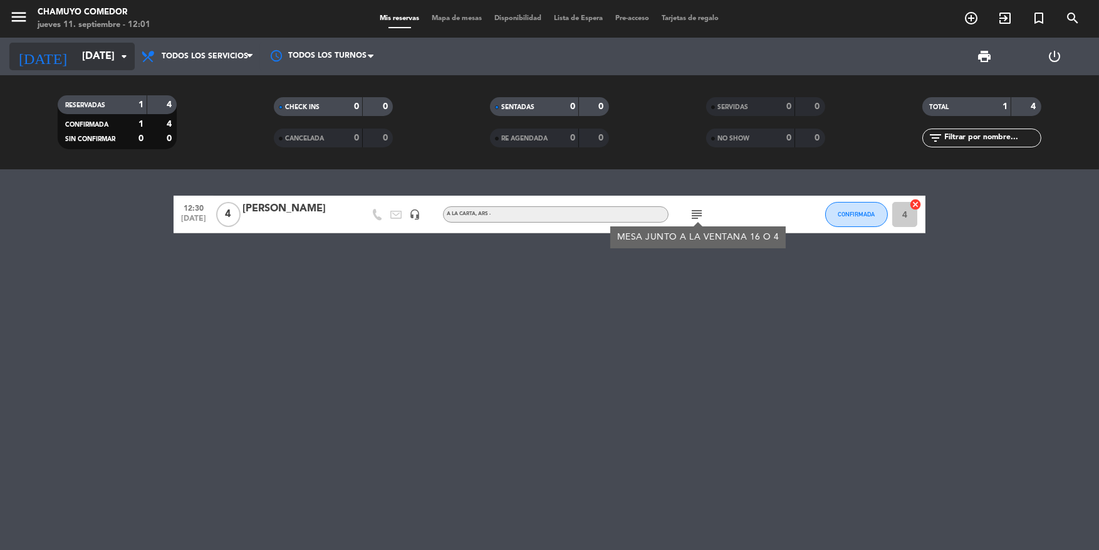
click at [105, 59] on input "[DATE]" at bounding box center [142, 56] width 132 height 24
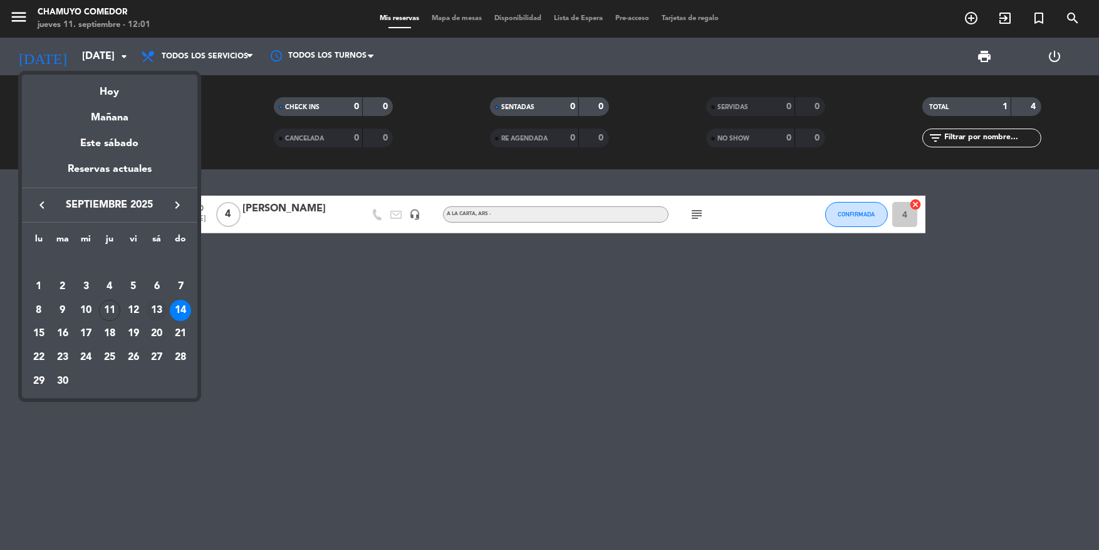
click at [157, 313] on div "13" at bounding box center [156, 310] width 21 height 21
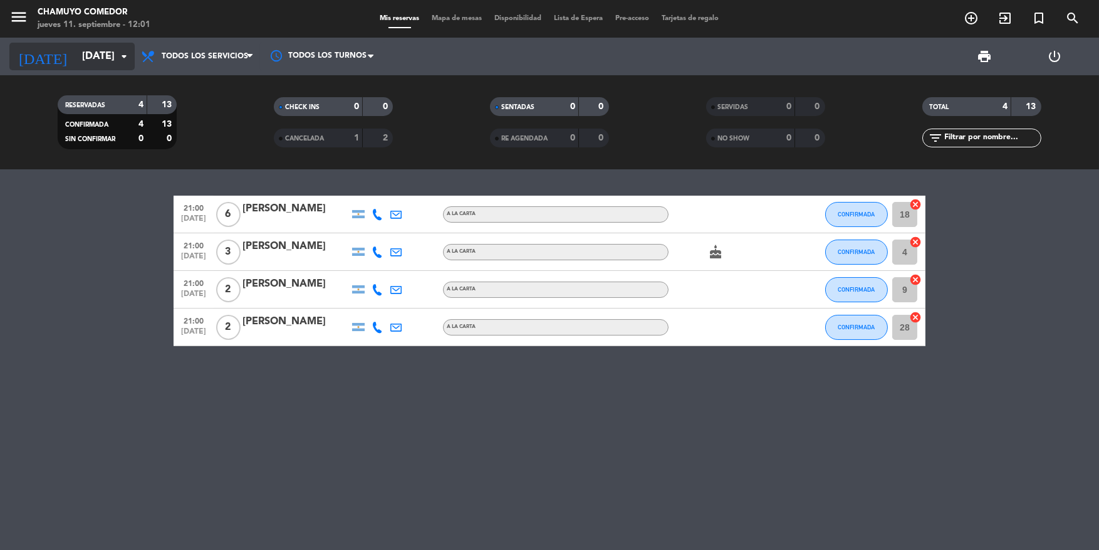
click at [118, 61] on icon "arrow_drop_down" at bounding box center [124, 56] width 15 height 15
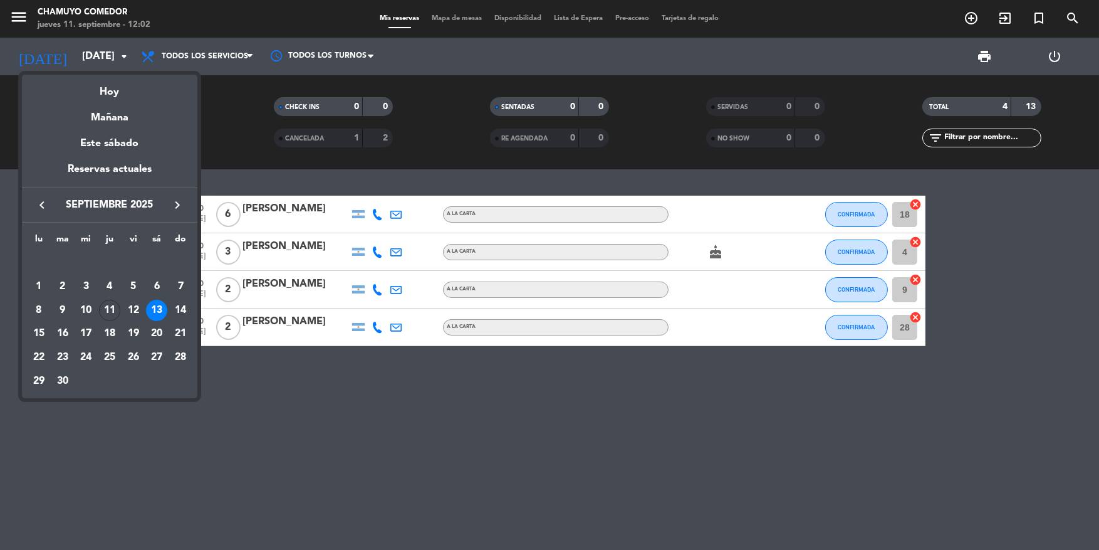
click at [184, 310] on div "14" at bounding box center [180, 310] width 21 height 21
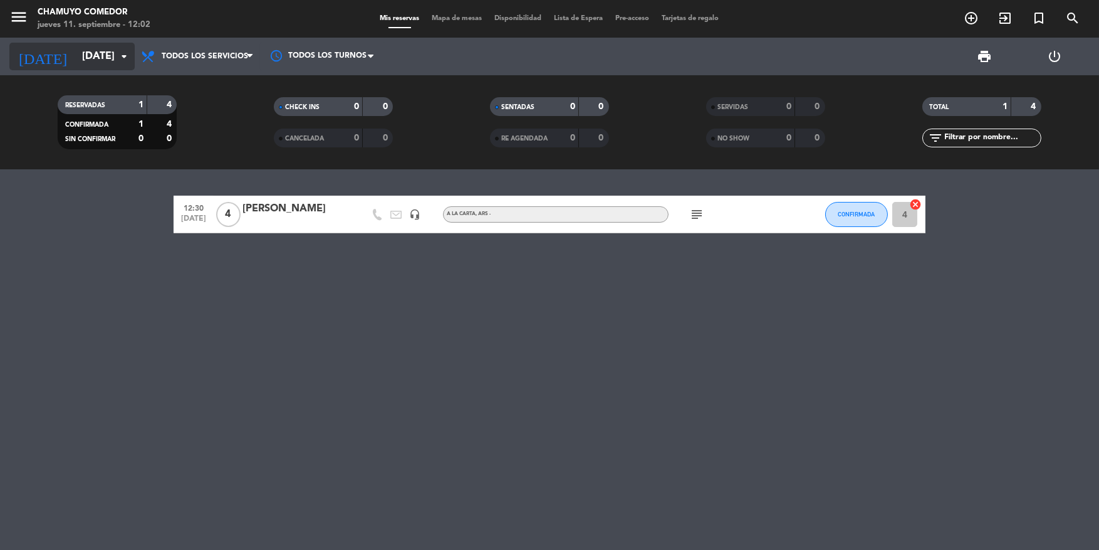
click at [83, 50] on input "[DATE]" at bounding box center [142, 56] width 132 height 24
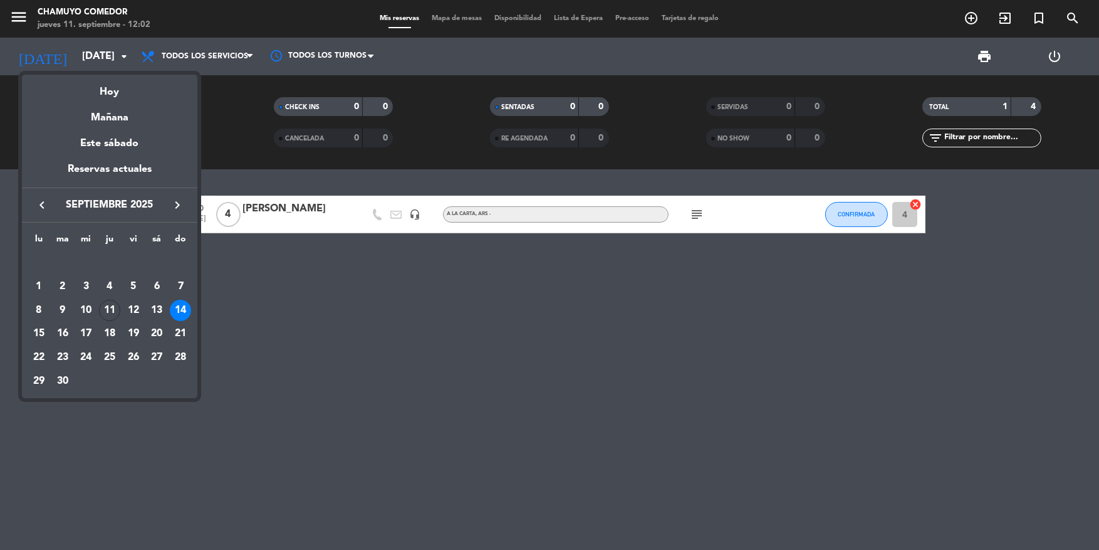
drag, startPoint x: 133, startPoint y: 308, endPoint x: 113, endPoint y: 214, distance: 95.5
click at [132, 307] on div "12" at bounding box center [133, 310] width 21 height 21
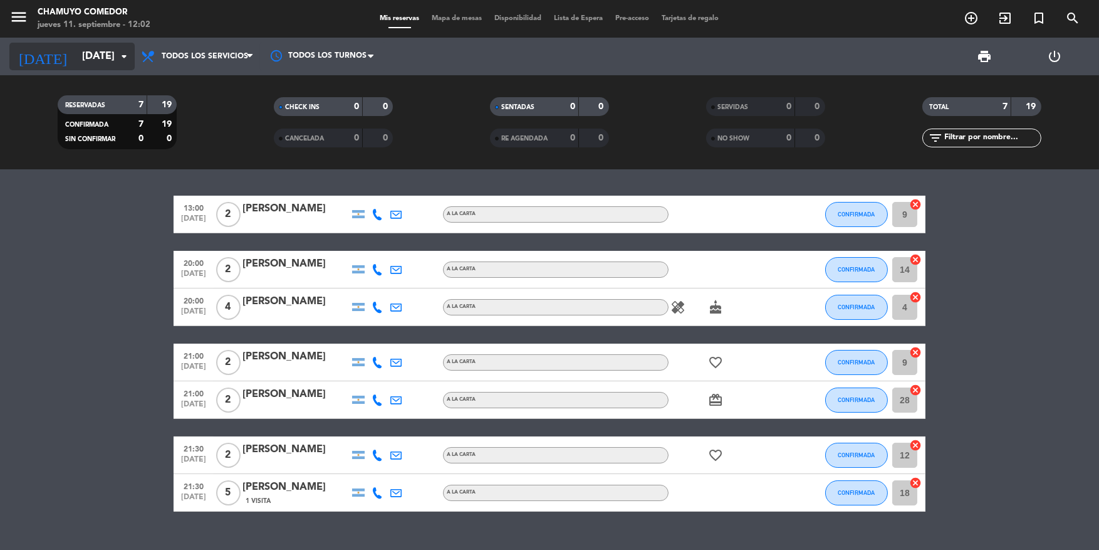
click at [96, 56] on input "[DATE]" at bounding box center [142, 56] width 132 height 24
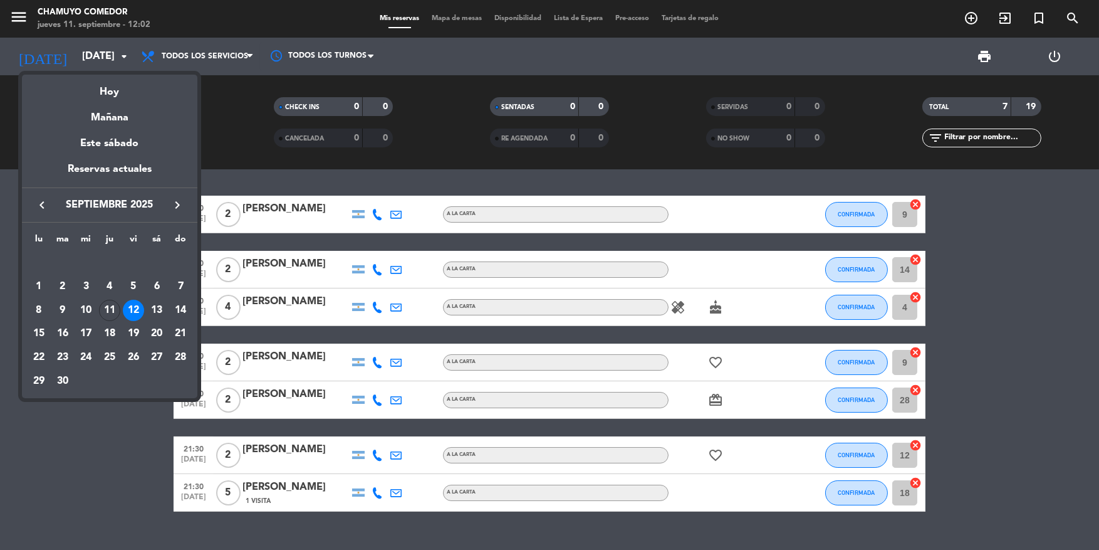
drag, startPoint x: 110, startPoint y: 312, endPoint x: 108, endPoint y: 280, distance: 32.0
click at [110, 312] on div "11" at bounding box center [109, 310] width 21 height 21
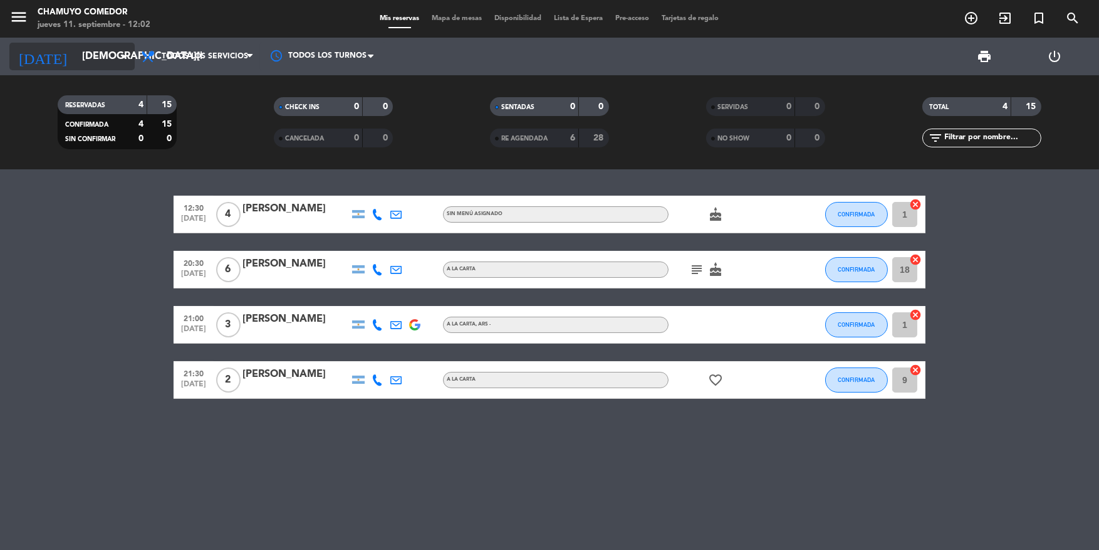
click at [100, 52] on input "[DEMOGRAPHIC_DATA][DATE]" at bounding box center [142, 56] width 132 height 24
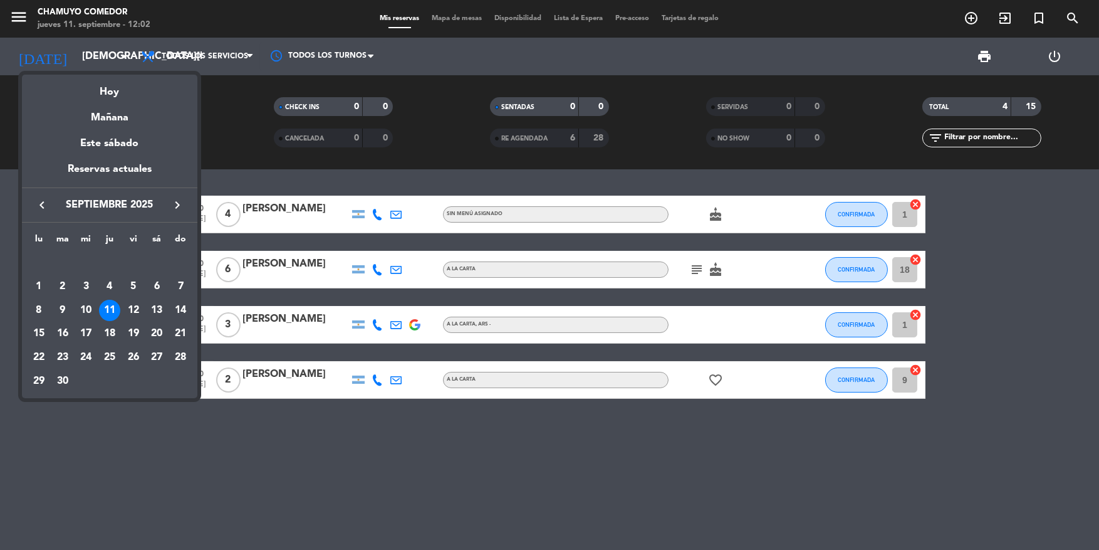
drag, startPoint x: 88, startPoint y: 311, endPoint x: 88, endPoint y: 296, distance: 15.1
click at [88, 310] on div "10" at bounding box center [85, 310] width 21 height 21
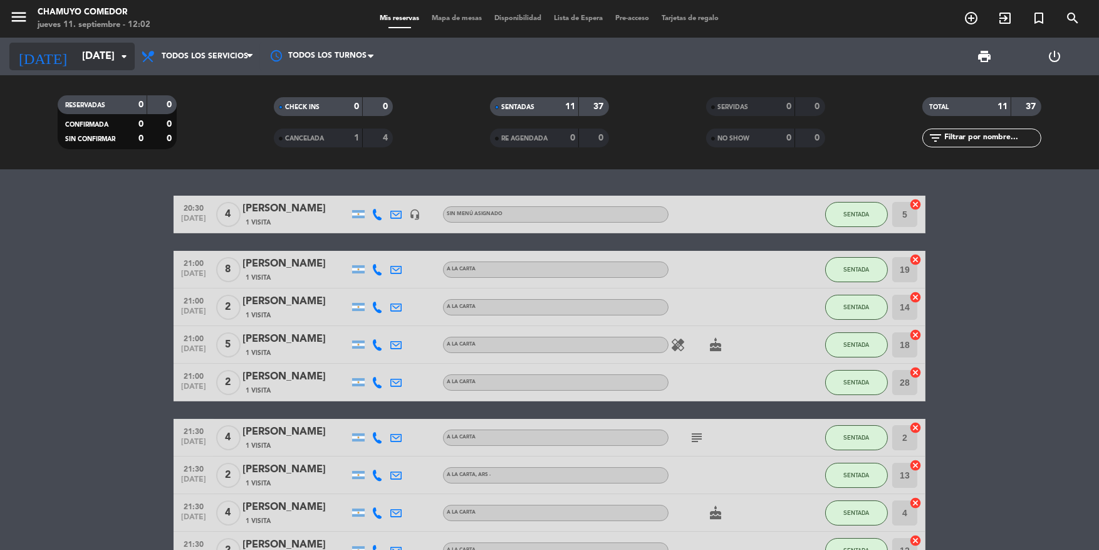
click at [102, 56] on input "[DATE]" at bounding box center [142, 56] width 132 height 24
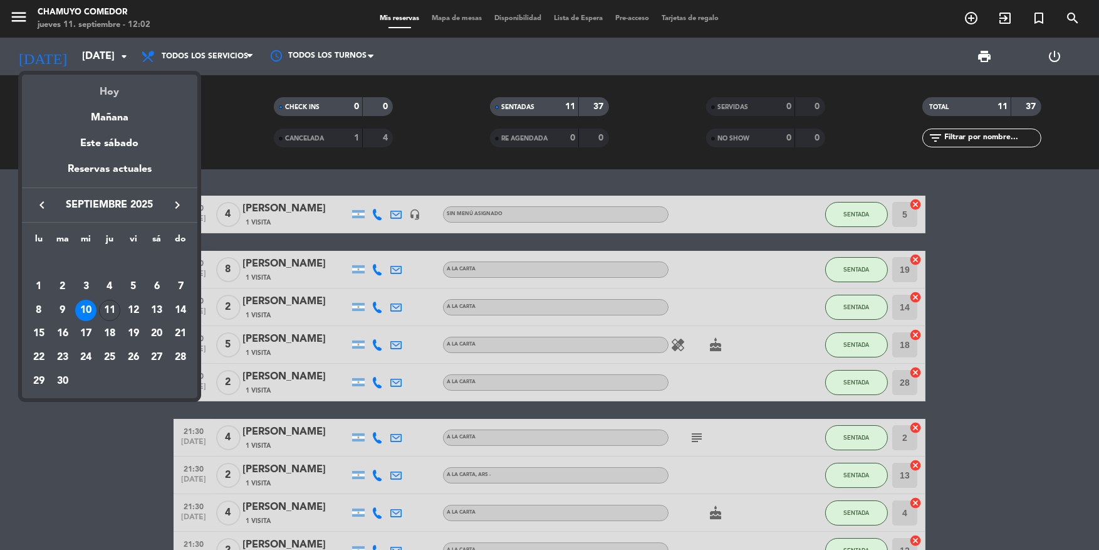
click at [108, 80] on div "Hoy" at bounding box center [109, 88] width 175 height 26
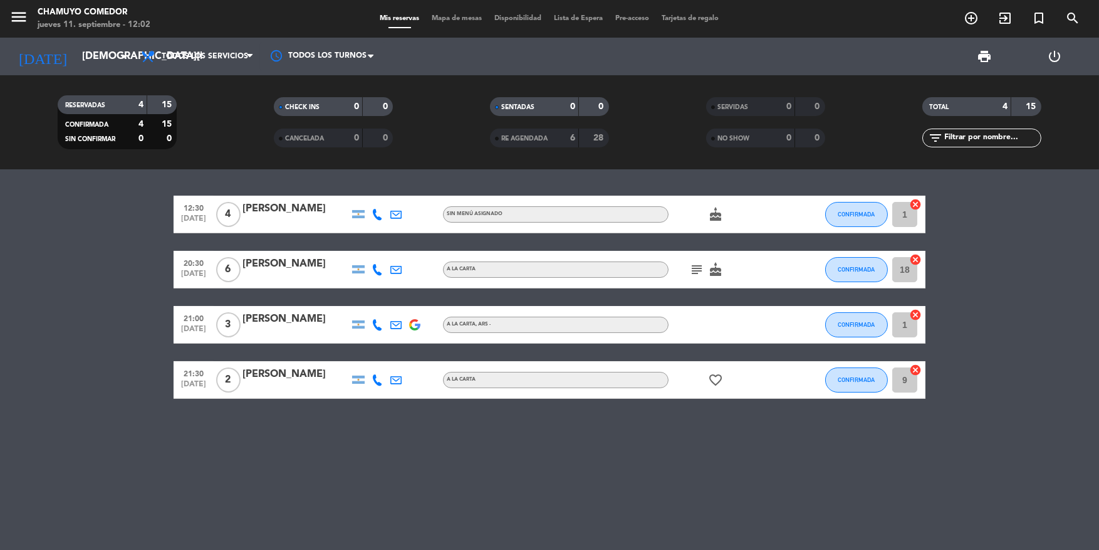
click at [690, 265] on icon "subject" at bounding box center [696, 269] width 15 height 15
click at [694, 266] on icon "subject" at bounding box center [696, 269] width 15 height 15
click at [714, 382] on icon "favorite_border" at bounding box center [715, 379] width 15 height 15
drag, startPoint x: 714, startPoint y: 377, endPoint x: 535, endPoint y: 191, distance: 258.9
click at [714, 375] on icon "favorite_border" at bounding box center [715, 379] width 15 height 15
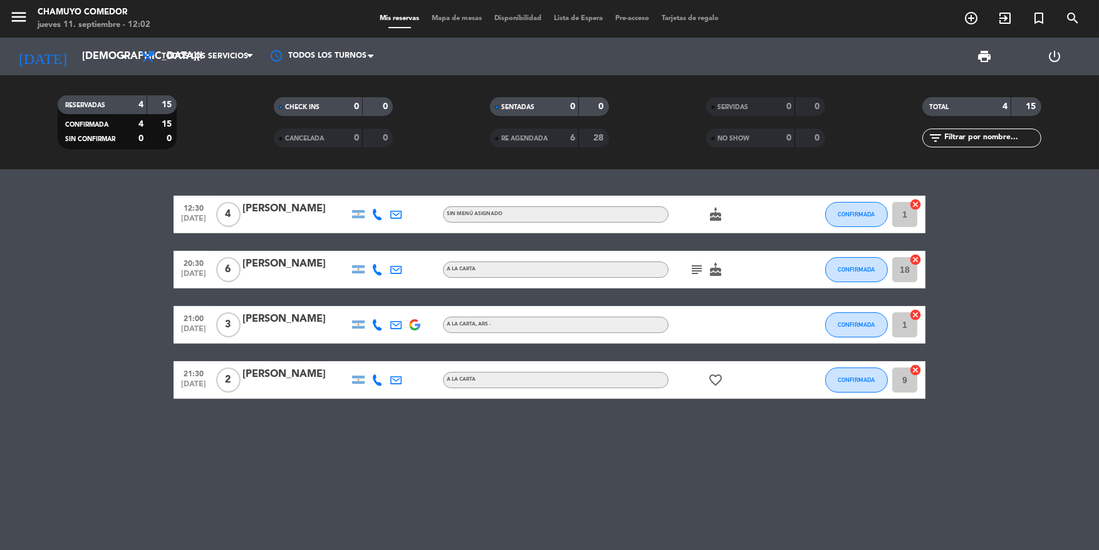
click at [570, 137] on strong "6" at bounding box center [572, 137] width 5 height 9
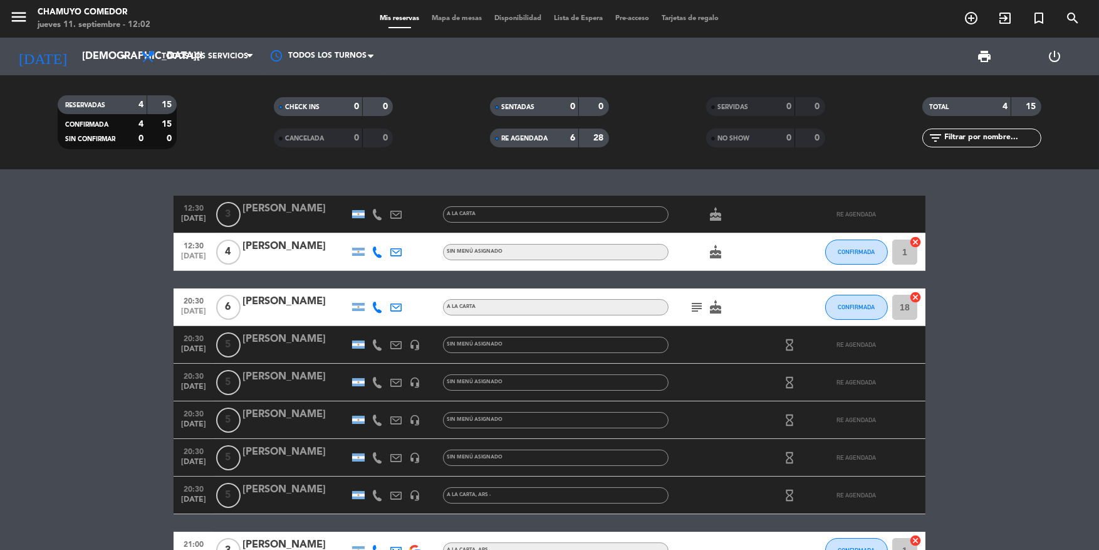
click at [516, 137] on span "RE AGENDADA" at bounding box center [524, 138] width 46 height 6
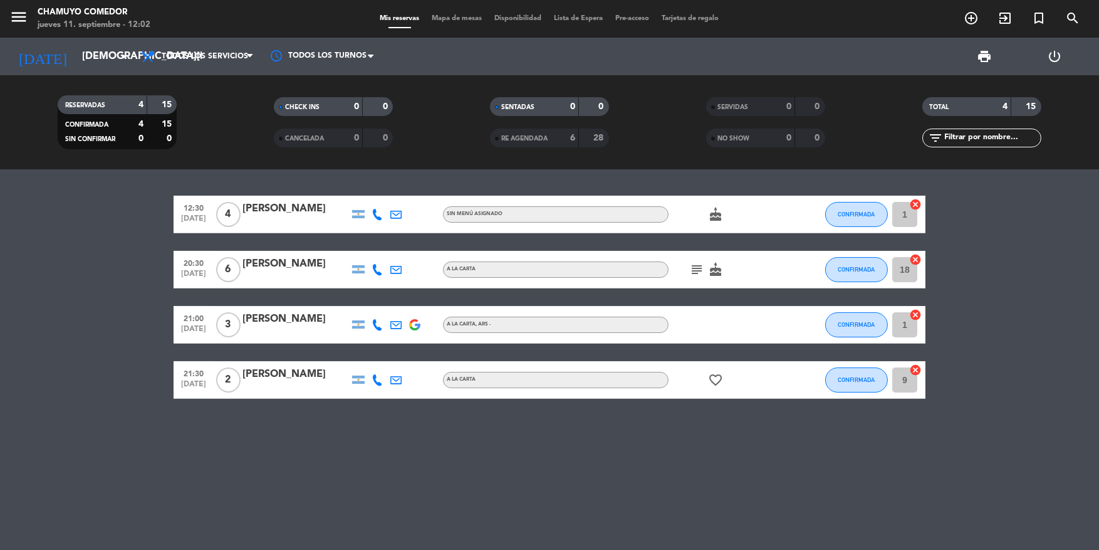
click at [32, 311] on bookings-row "12:30 [DATE] 4 [PERSON_NAME] Sin menú asignado cake CONFIRMADA 1 cancel 20:30 […" at bounding box center [549, 297] width 1099 height 203
click at [31, 308] on bookings-row "12:30 [DATE] 4 [PERSON_NAME] Sin menú asignado cake CONFIRMADA 1 cancel 20:30 […" at bounding box center [549, 297] width 1099 height 203
click at [694, 273] on icon "subject" at bounding box center [696, 269] width 15 height 15
click at [97, 55] on input "[DEMOGRAPHIC_DATA][DATE]" at bounding box center [142, 56] width 132 height 24
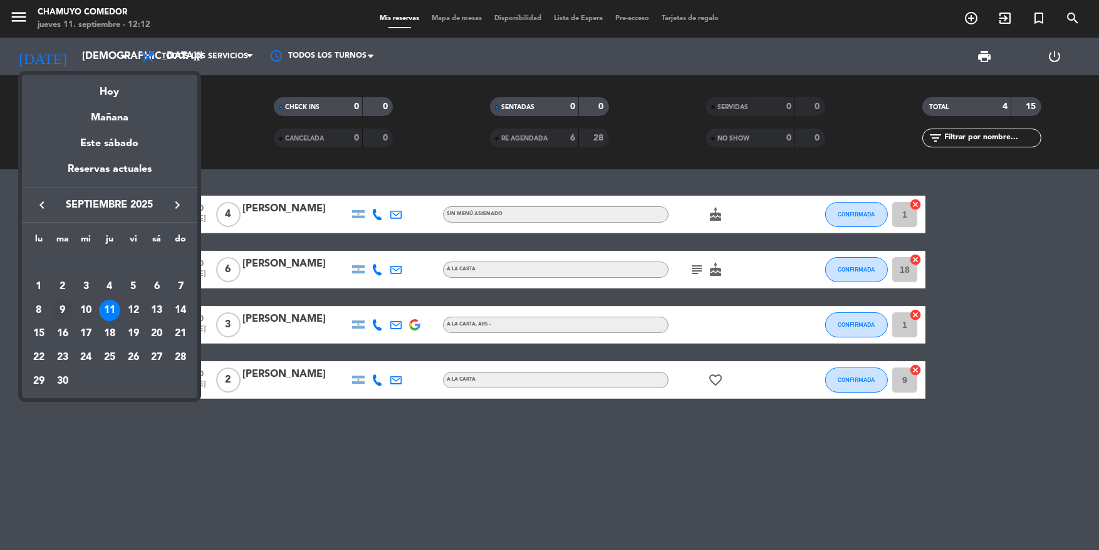
click at [58, 310] on div "9" at bounding box center [62, 310] width 21 height 21
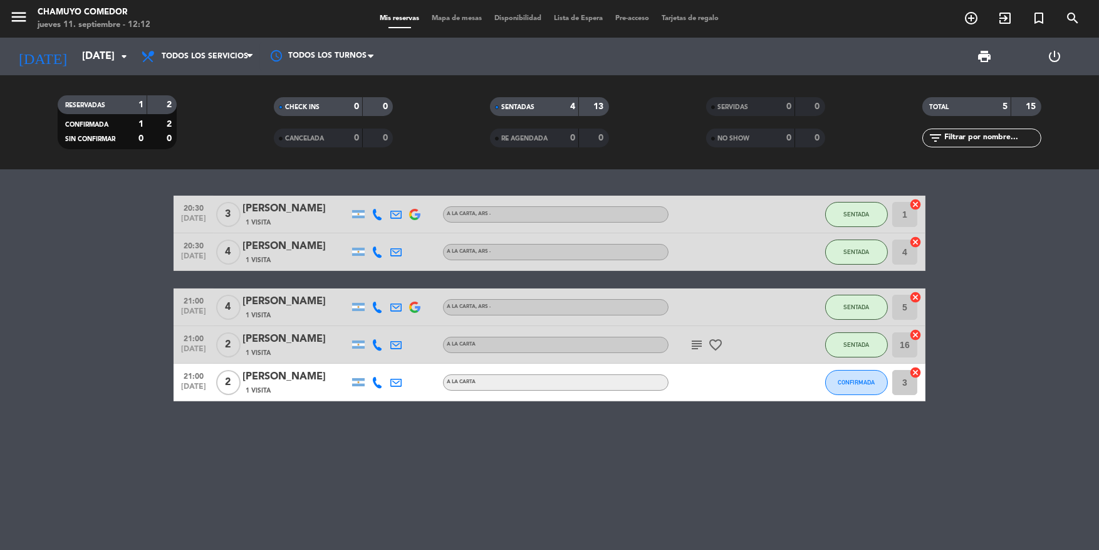
click at [694, 342] on icon "subject" at bounding box center [696, 344] width 15 height 15
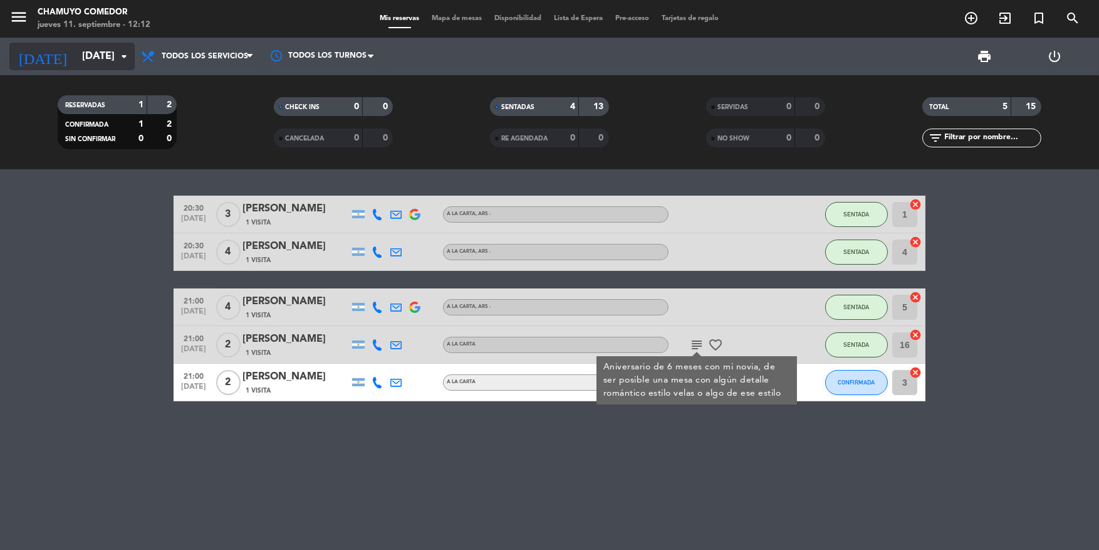
click at [78, 60] on input "[DATE]" at bounding box center [142, 56] width 132 height 24
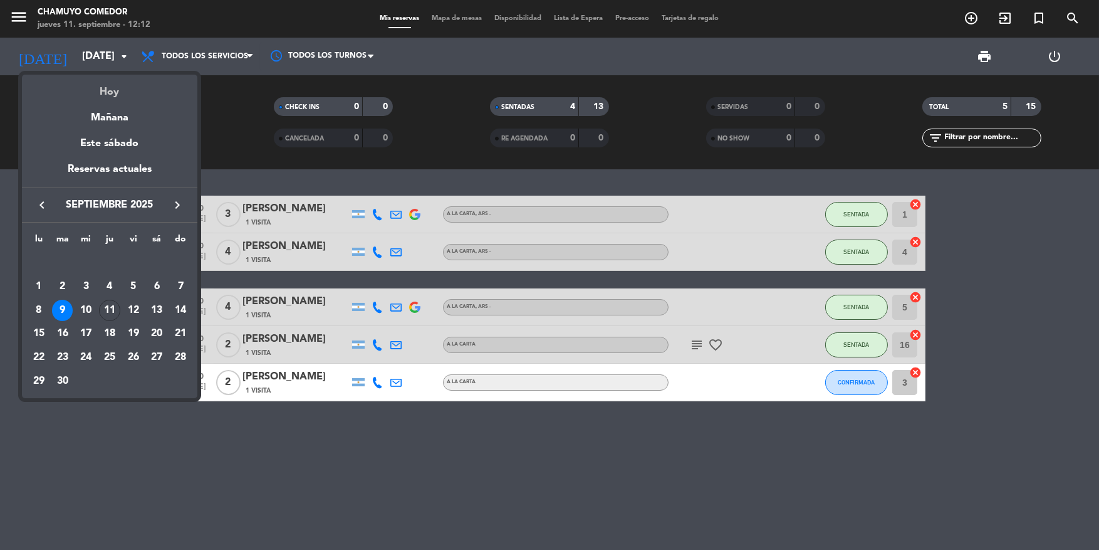
click at [109, 97] on div "Hoy" at bounding box center [109, 88] width 175 height 26
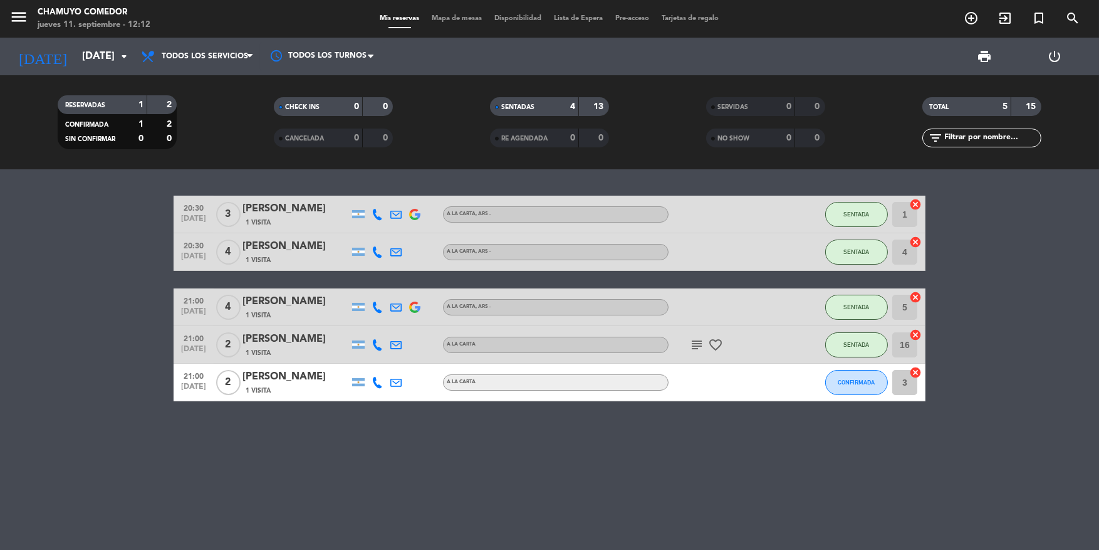
type input "[DEMOGRAPHIC_DATA][DATE]"
